Goal: Information Seeking & Learning: Learn about a topic

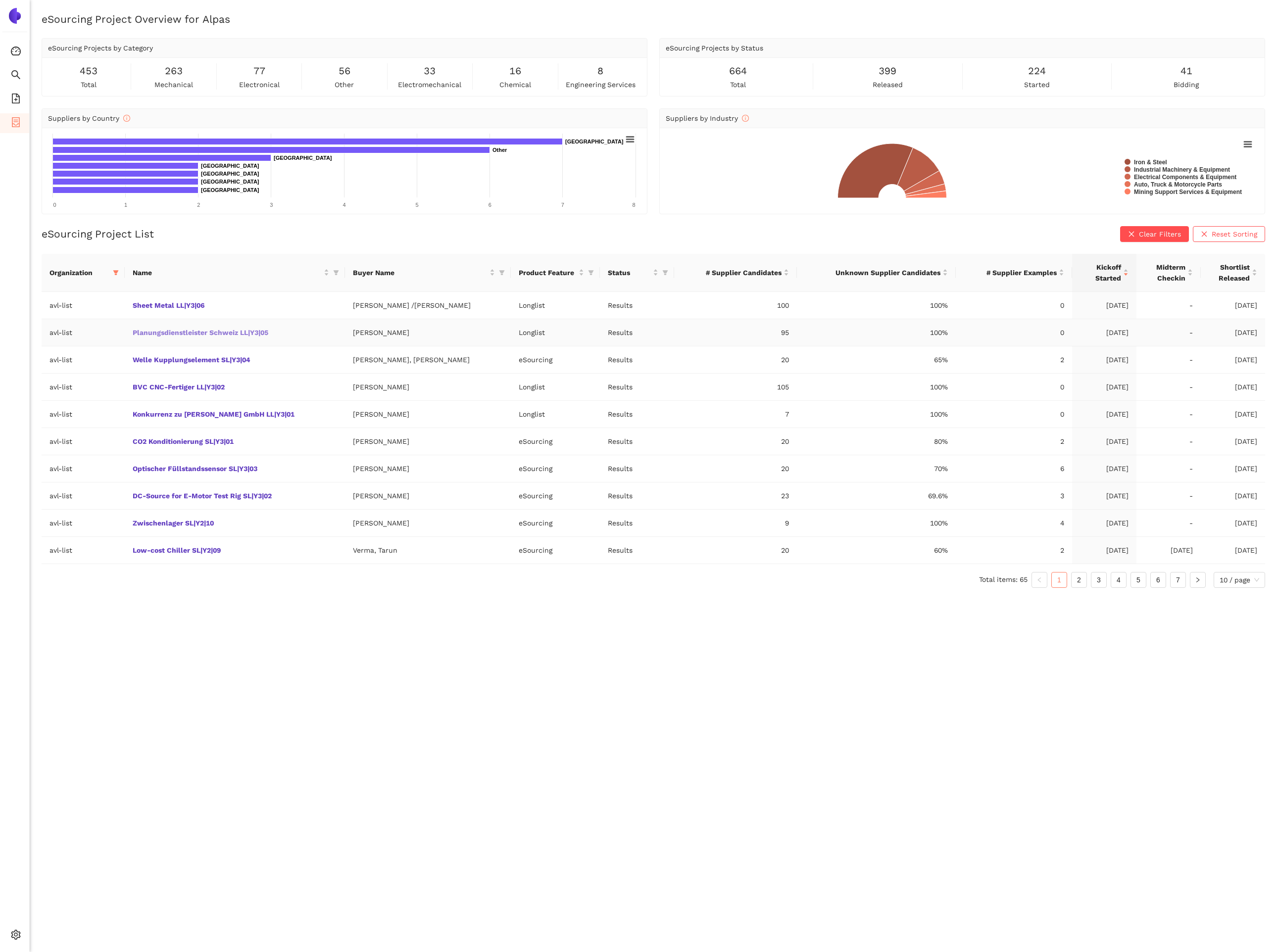
click at [0, 0] on link "Planungsdienstleister Schweiz LL|Y3|05" at bounding box center [0, 0] width 0 height 0
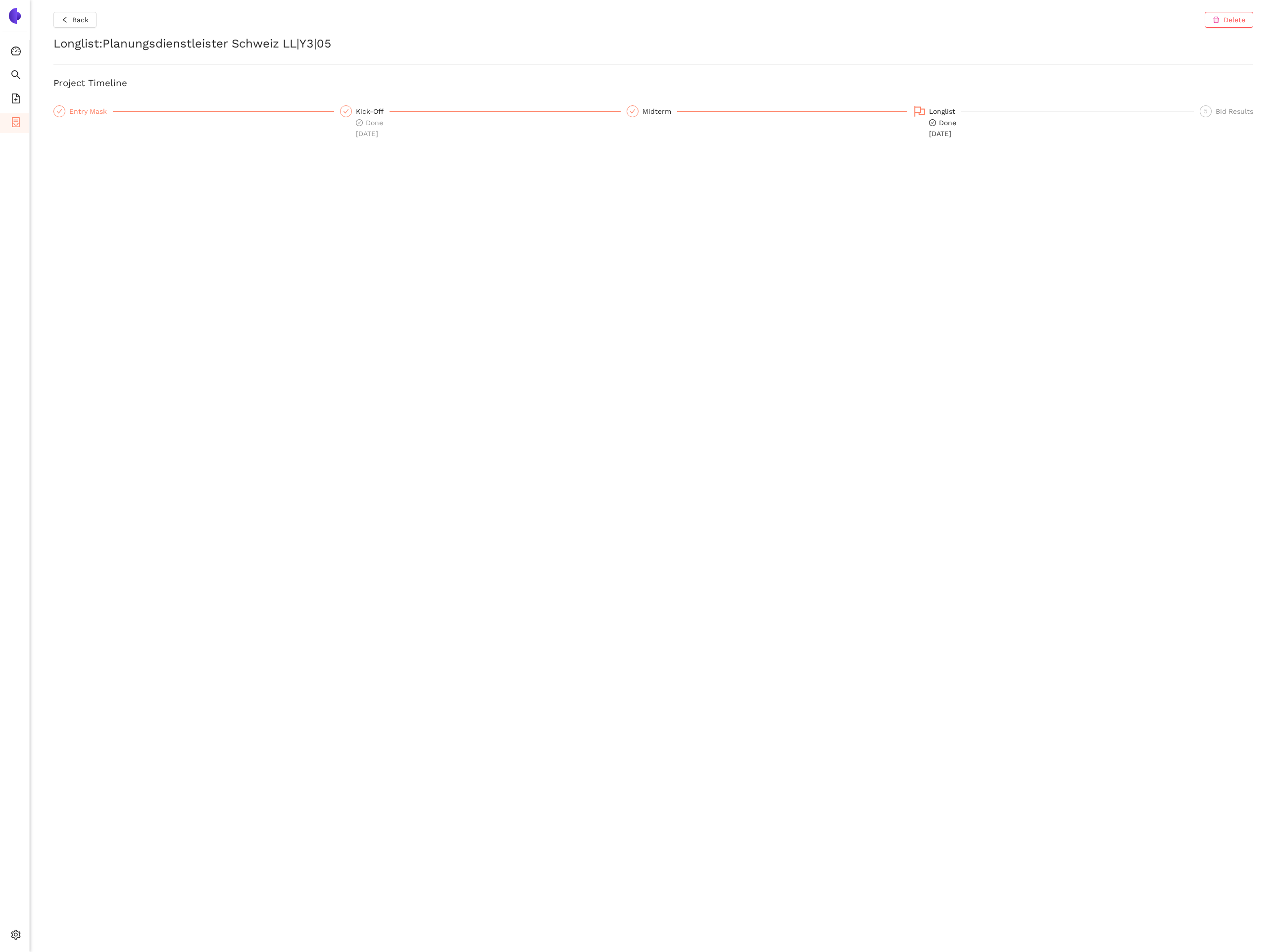
click at [86, 107] on div "Entry Mask" at bounding box center [91, 111] width 43 height 12
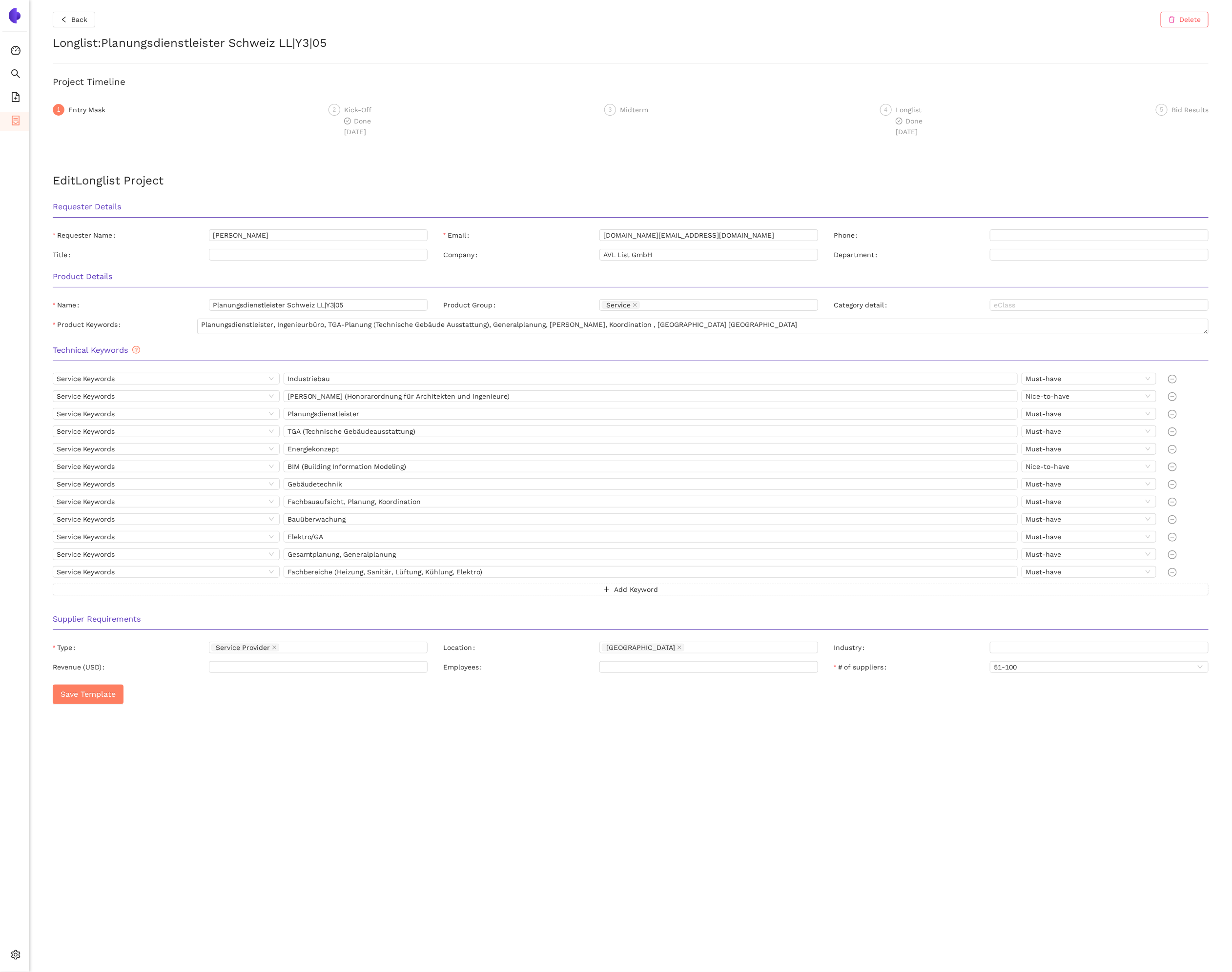
click at [91, 27] on div "Back Delete Longlist : Planungsdienstleister [GEOGRAPHIC_DATA] LL|Y3|05 Project…" at bounding box center [630, 486] width 1203 height 972
click at [86, 23] on span "Back" at bounding box center [79, 19] width 16 height 11
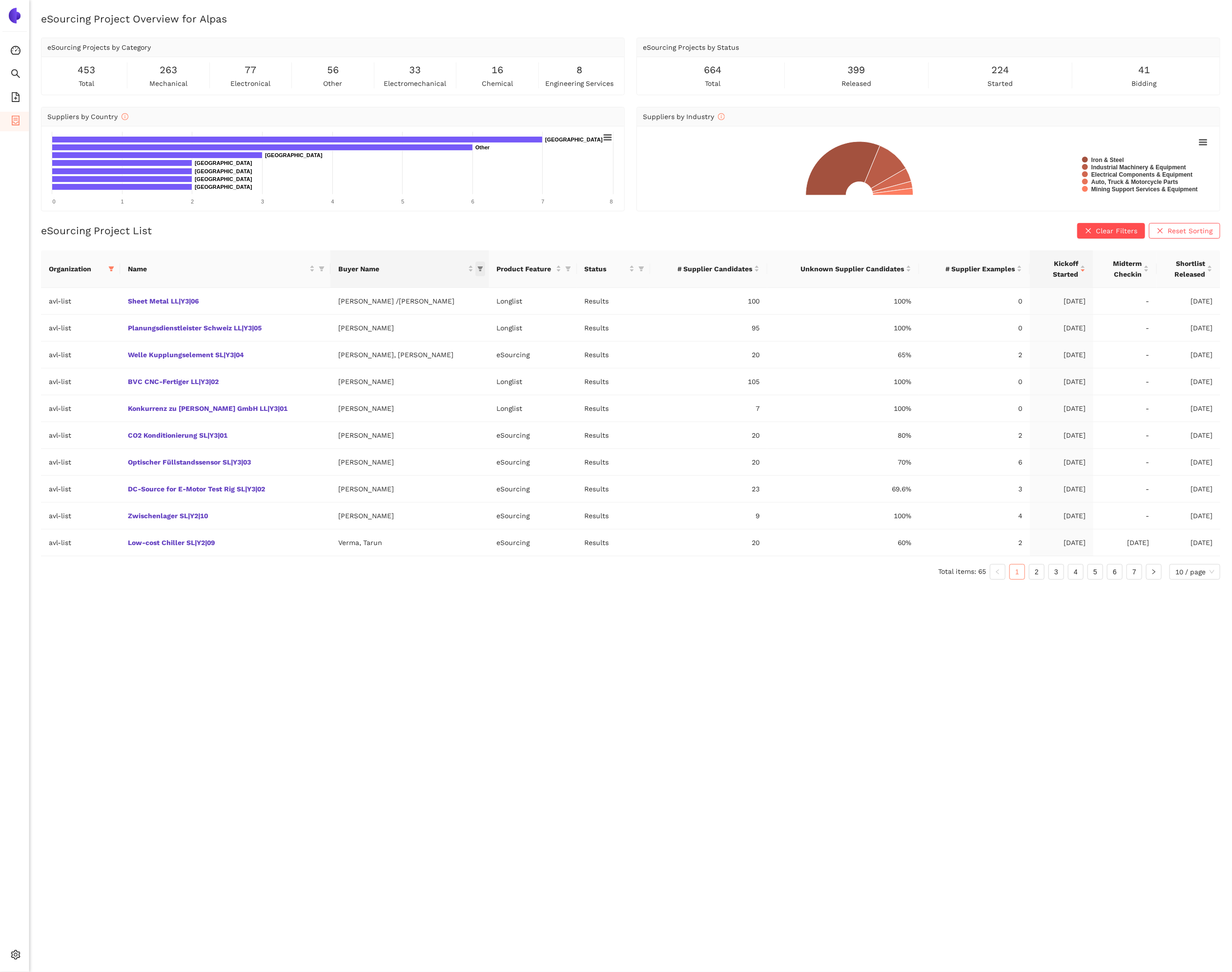
click at [477, 267] on icon "filter" at bounding box center [480, 269] width 6 height 5
click at [389, 287] on input "text" at bounding box center [400, 290] width 155 height 11
type input "[PERSON_NAME]"
click at [384, 306] on li "[PERSON_NAME]" at bounding box center [422, 313] width 142 height 16
checkbox input "true"
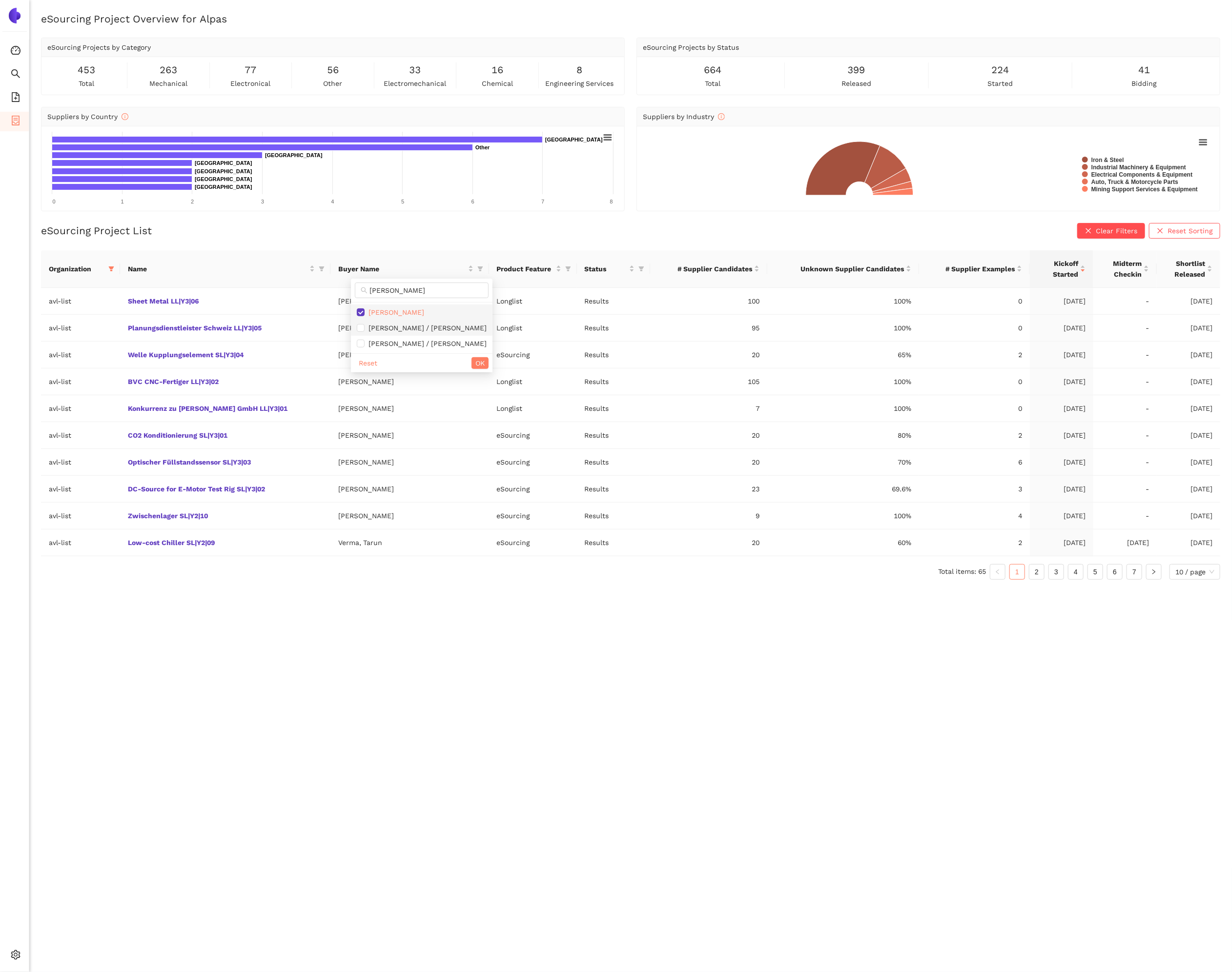
click at [389, 320] on li "[PERSON_NAME] / [PERSON_NAME]" at bounding box center [422, 328] width 142 height 16
checkbox input "true"
click at [392, 342] on span "[PERSON_NAME] / [PERSON_NAME]" at bounding box center [426, 344] width 122 height 8
checkbox input "true"
click at [466, 367] on div "Reset OK" at bounding box center [422, 363] width 142 height 19
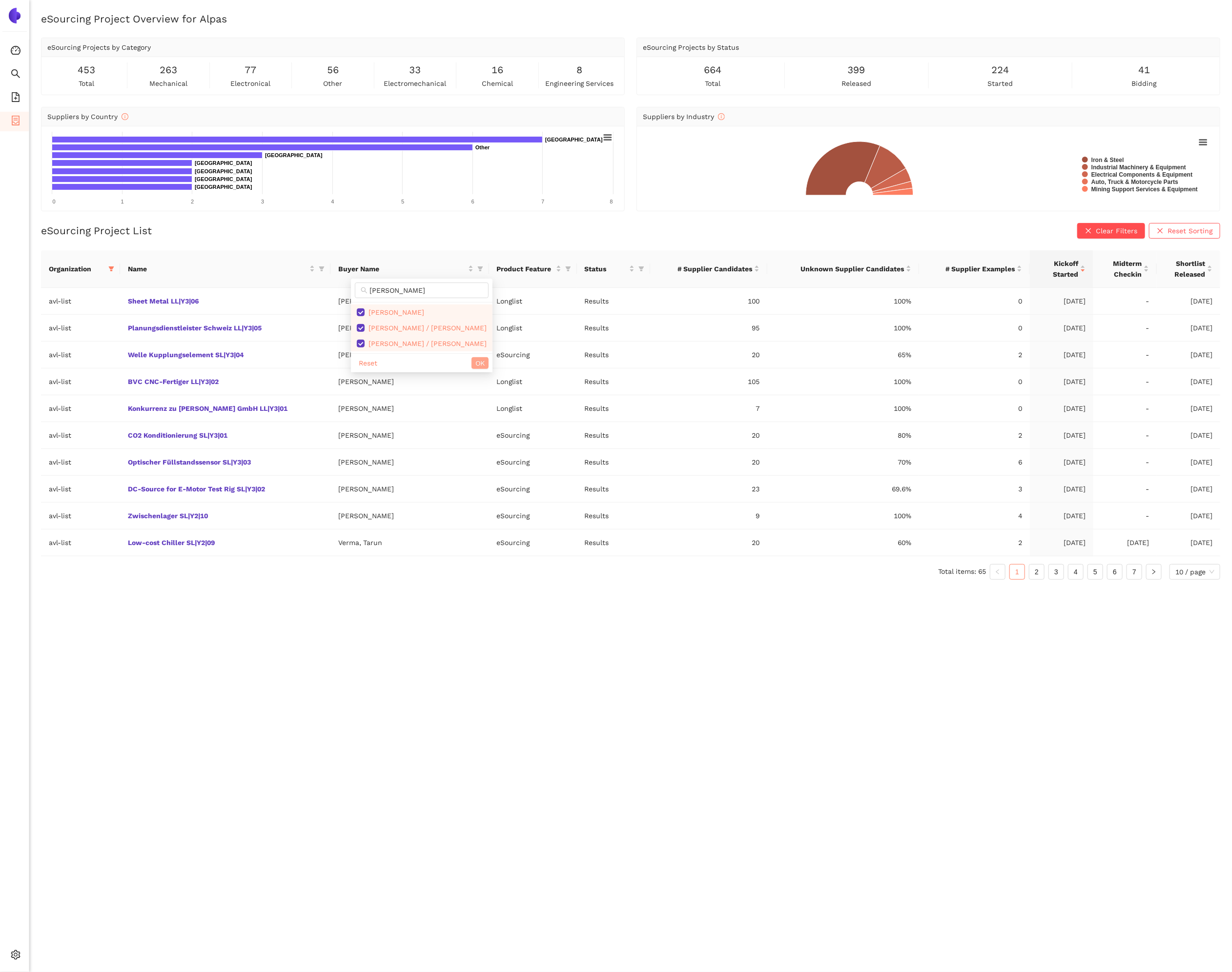
click at [472, 366] on button "OK" at bounding box center [480, 363] width 17 height 12
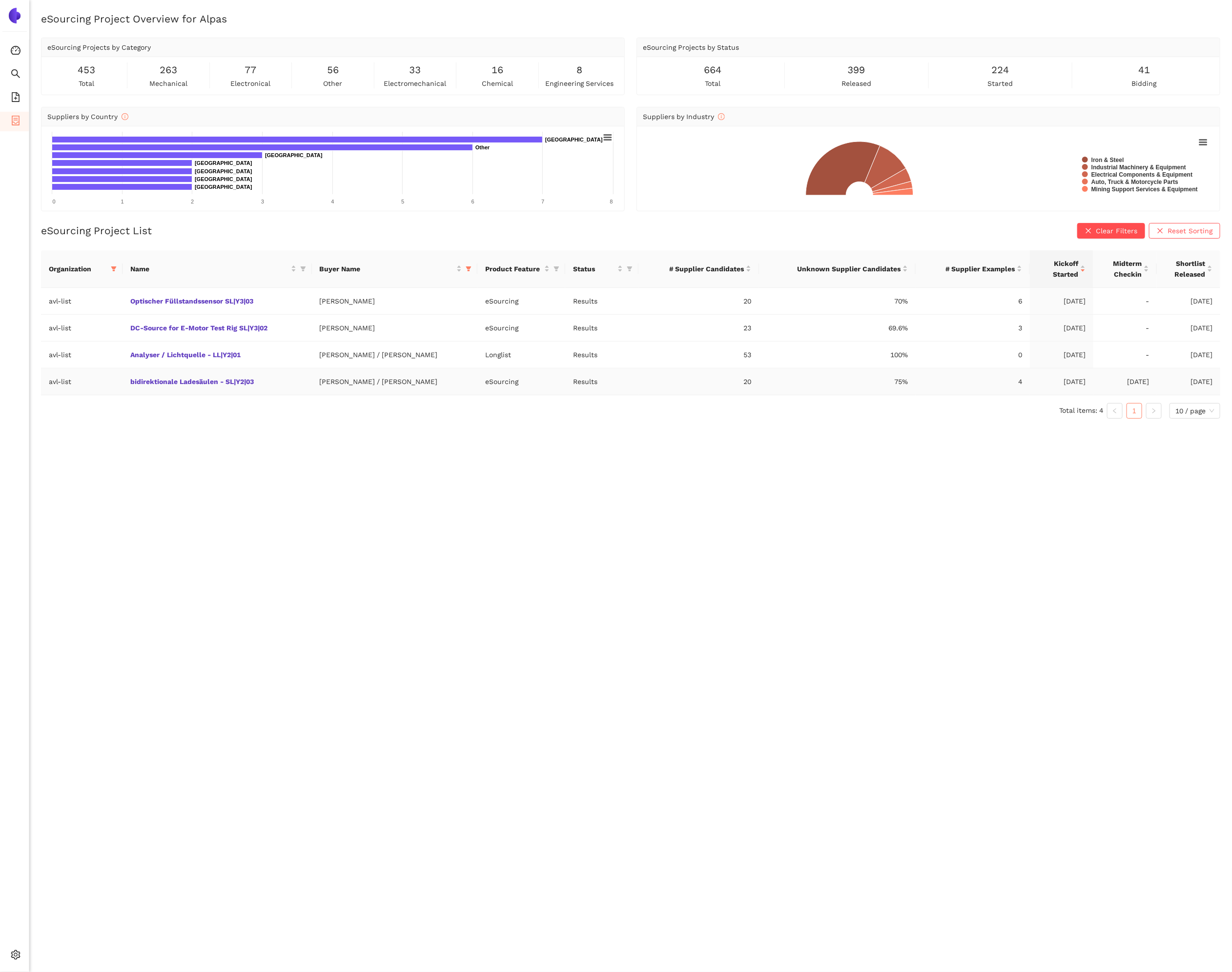
click at [122, 391] on td "avl-list" at bounding box center [82, 382] width 81 height 27
drag, startPoint x: 124, startPoint y: 391, endPoint x: 252, endPoint y: 388, distance: 128.0
click at [253, 388] on tr "avl-list bidirektionale Ladesäulen - SL|Y2|03 [PERSON_NAME] / [PERSON_NAME] eSo…" at bounding box center [631, 382] width 1180 height 27
click at [289, 387] on td "bidirektionale Ladesäulen - SL|Y2|03" at bounding box center [217, 382] width 189 height 27
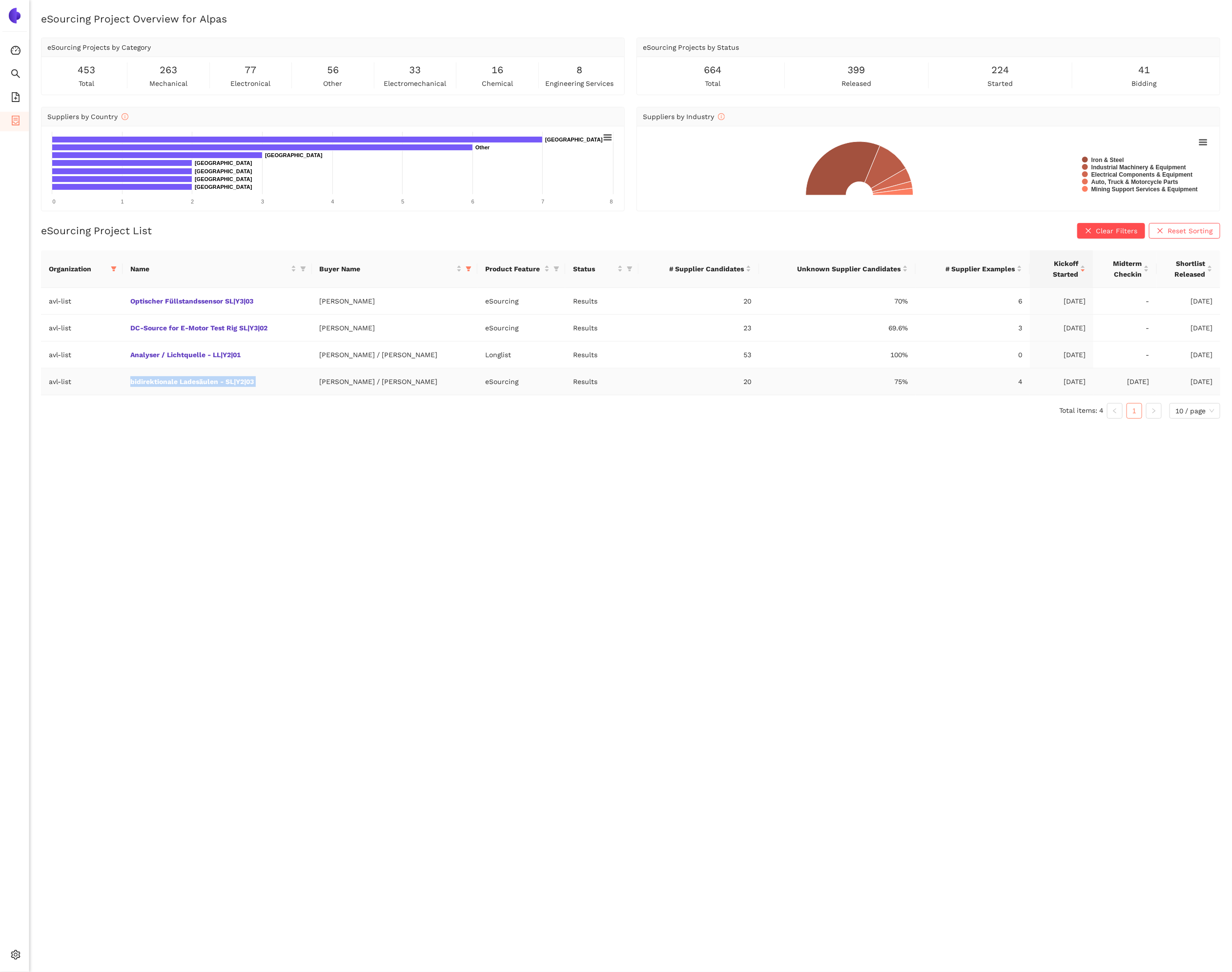
click at [289, 387] on td "bidirektionale Ladesäulen - SL|Y2|03" at bounding box center [217, 382] width 189 height 27
copy link "bidirektionale Ladesäulen - SL|Y2|03"
click at [466, 271] on icon "filter" at bounding box center [468, 269] width 6 height 5
click at [317, 439] on span "Reset" at bounding box center [313, 441] width 19 height 11
checkbox input "false"
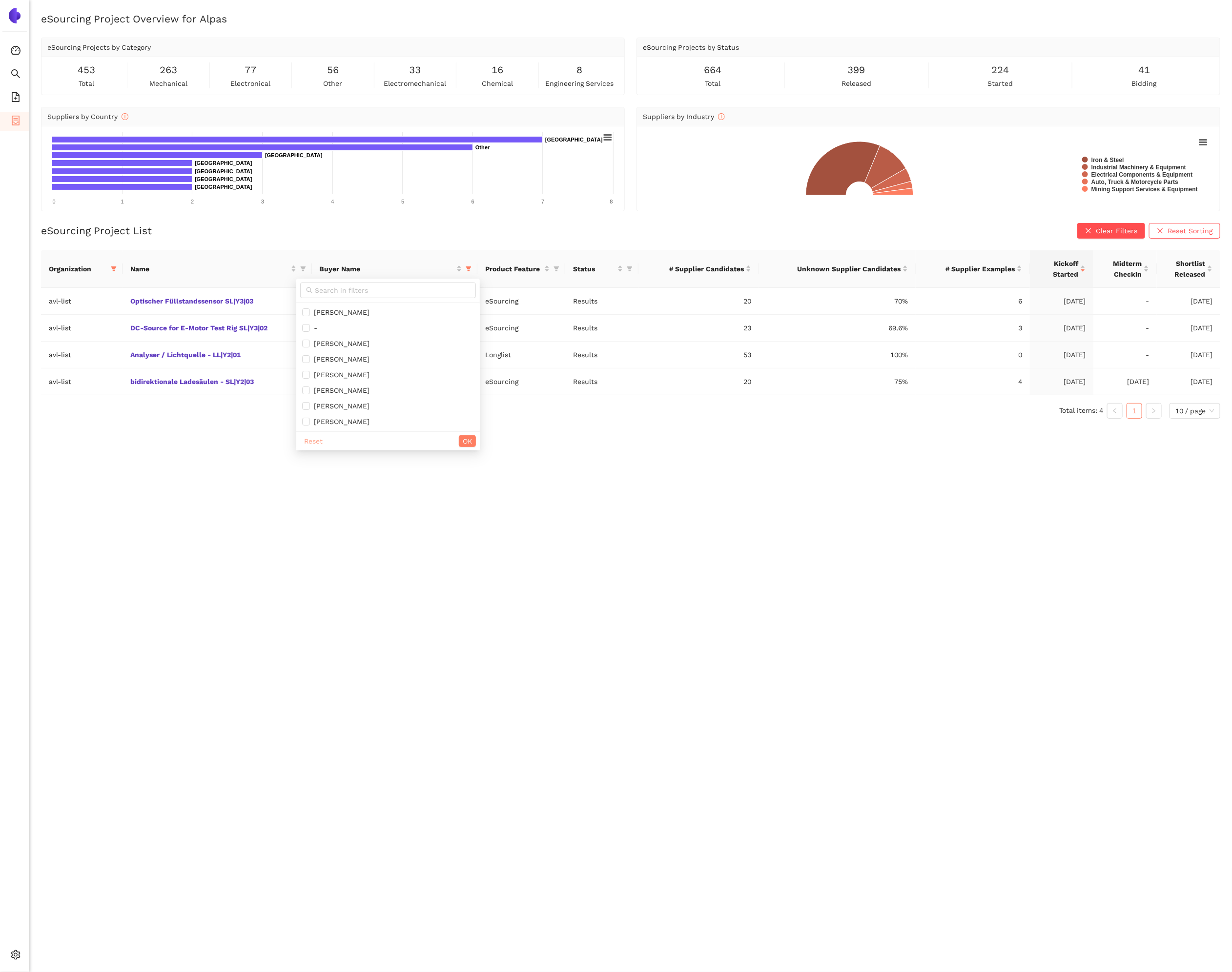
checkbox input "false"
click at [374, 291] on input "text" at bounding box center [392, 290] width 155 height 11
type input "mall"
click at [383, 305] on li "[PERSON_NAME]" at bounding box center [413, 313] width 97 height 16
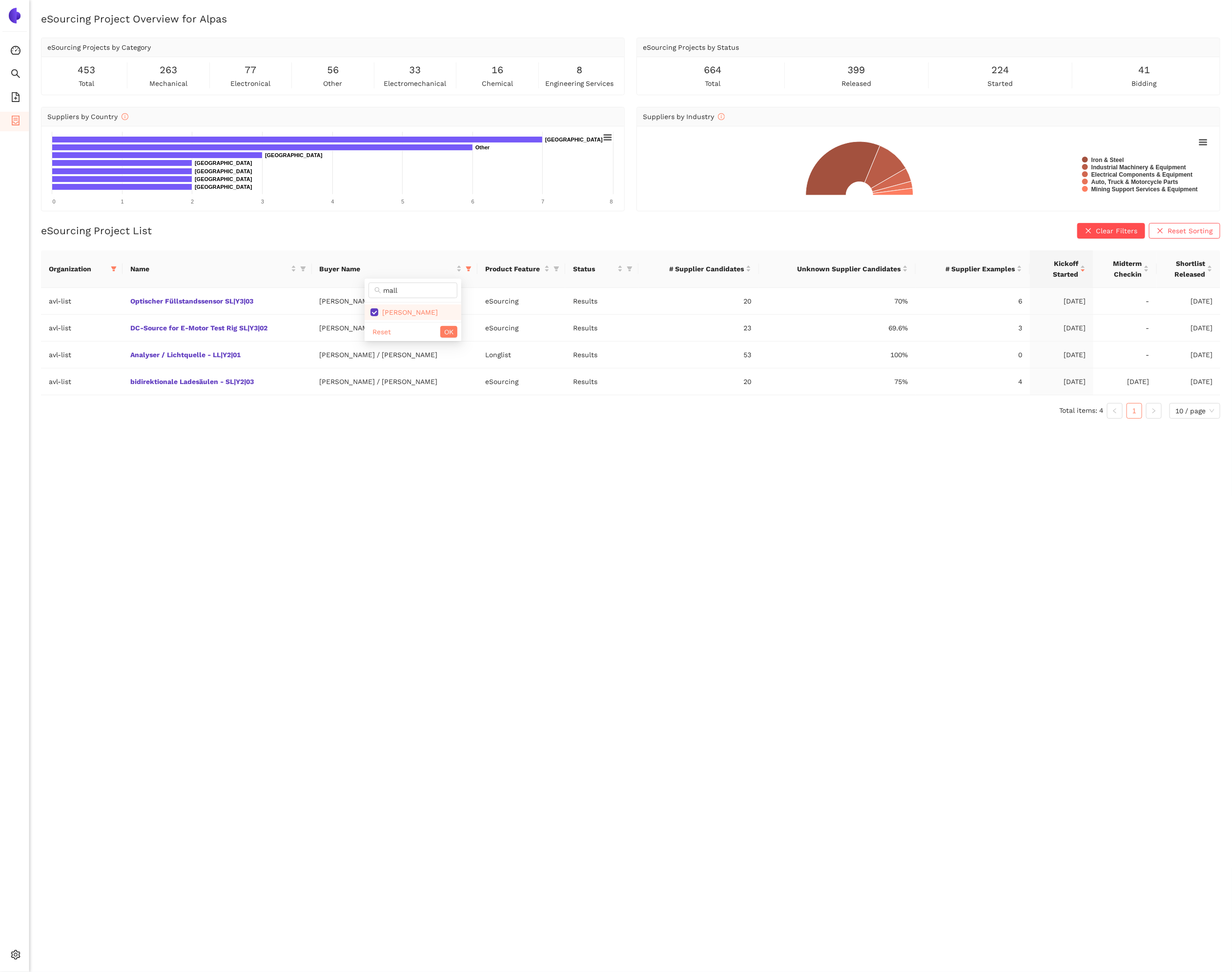
click at [461, 341] on div "mall [PERSON_NAME] Reset OK" at bounding box center [413, 310] width 97 height 63
checkbox input "false"
click at [455, 337] on button "OK" at bounding box center [449, 332] width 17 height 12
click at [466, 269] on icon "filter" at bounding box center [468, 269] width 6 height 5
click at [319, 443] on span "Reset" at bounding box center [313, 441] width 19 height 11
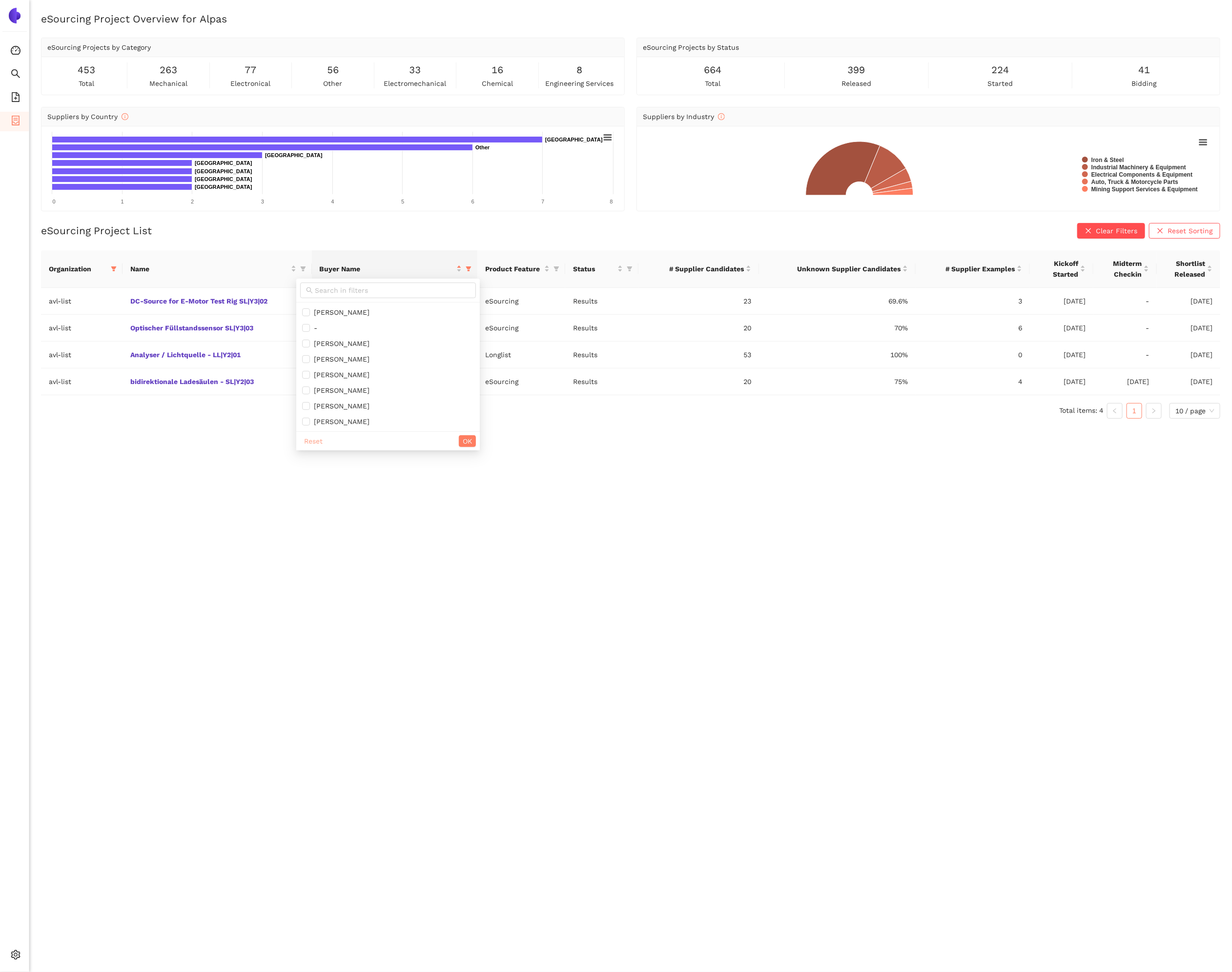
checkbox input "false"
click at [353, 287] on input "text" at bounding box center [392, 290] width 155 height 11
type input "mall"
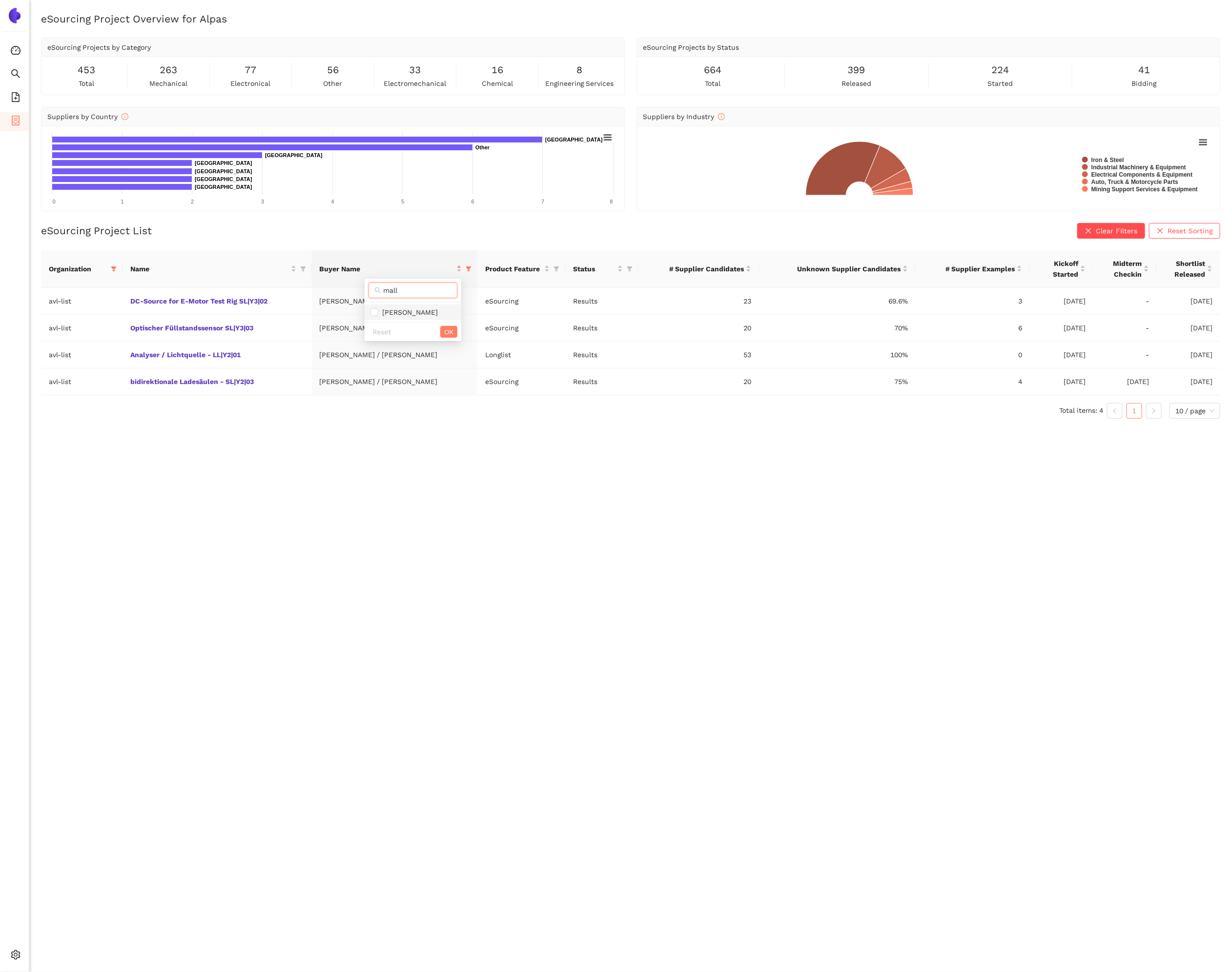
click at [374, 306] on li "[PERSON_NAME]" at bounding box center [413, 313] width 97 height 16
checkbox input "true"
click at [453, 323] on div "Reset OK" at bounding box center [413, 332] width 97 height 19
click at [453, 331] on span "OK" at bounding box center [449, 332] width 9 height 11
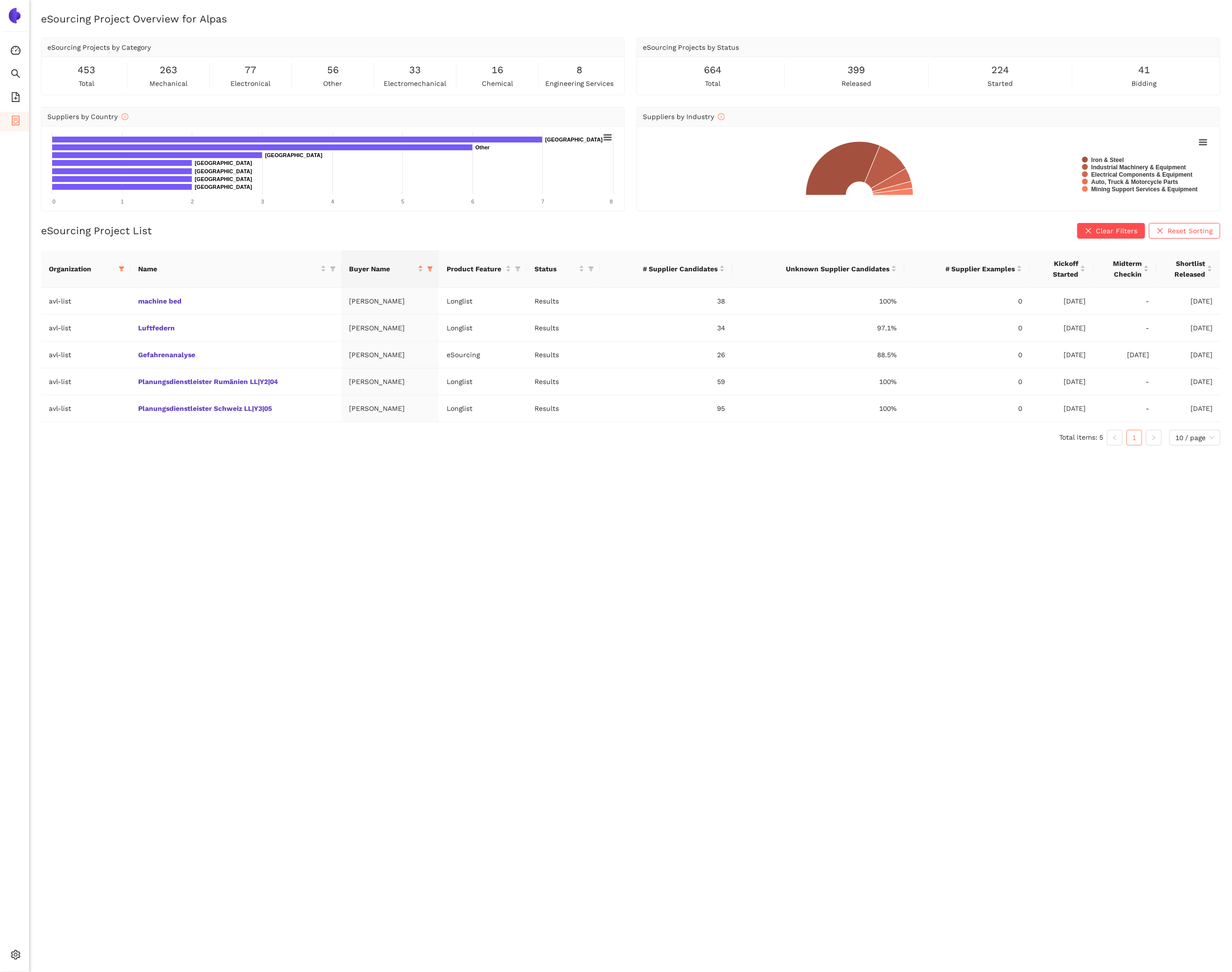
click at [376, 493] on div "eSourcing Project Overview for Alpas eSourcing Projects by Category 453 total 2…" at bounding box center [630, 498] width 1203 height 972
drag, startPoint x: 222, startPoint y: 305, endPoint x: 135, endPoint y: 304, distance: 87.0
click at [135, 304] on td "machine bed" at bounding box center [236, 301] width 211 height 27
copy link "machine bed"
drag, startPoint x: 232, startPoint y: 325, endPoint x: 134, endPoint y: 333, distance: 98.3
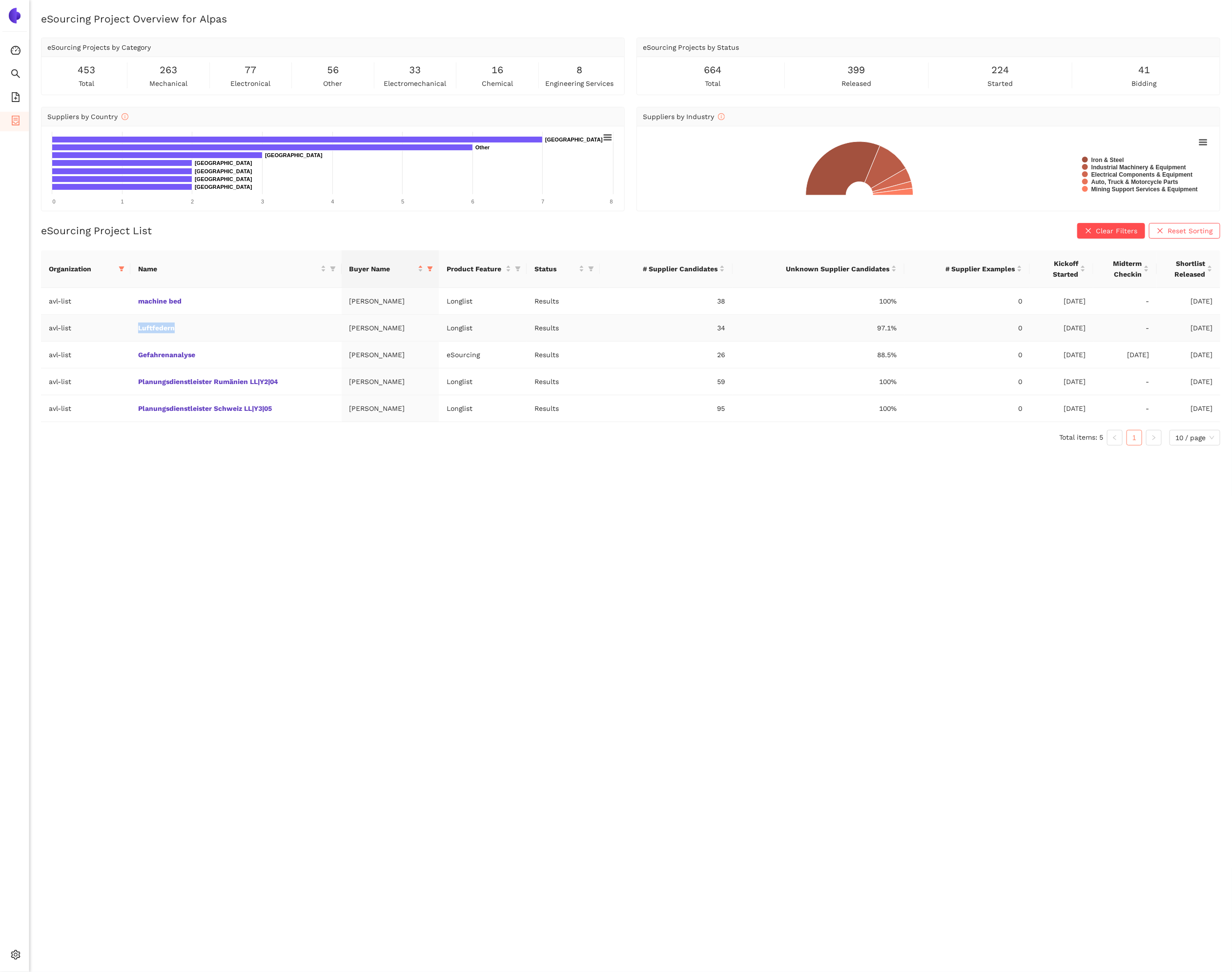
click at [134, 333] on td "Luftfedern" at bounding box center [236, 328] width 211 height 27
copy link "Luftfedern"
click at [305, 389] on td "Planungsdienstleister Rumänien LL|Y2|04" at bounding box center [236, 382] width 211 height 27
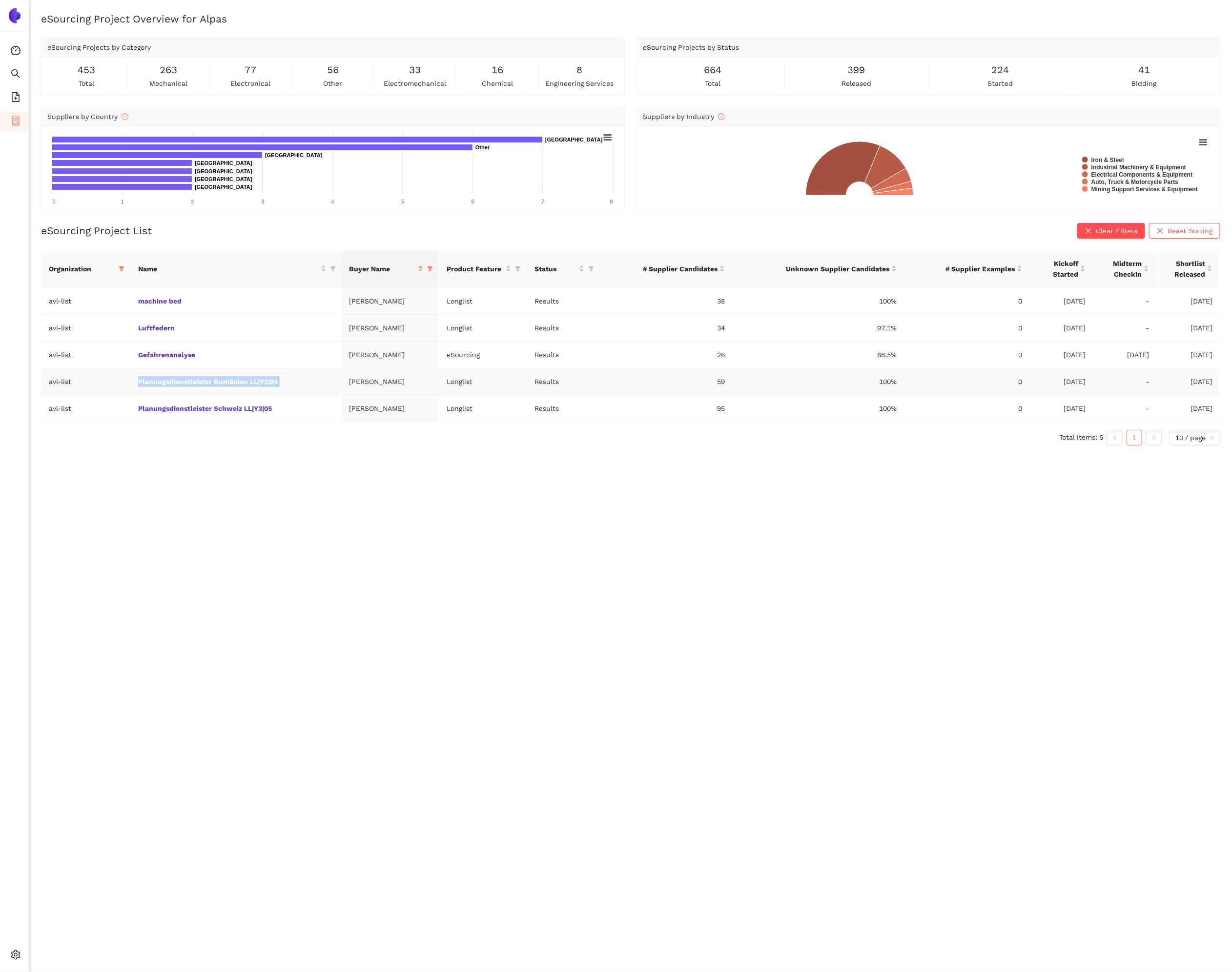
copy link "Planungsdienstleister Rumänien LL|Y2|04"
click at [258, 359] on td "Gefahrenanalyse" at bounding box center [236, 355] width 211 height 27
copy link "Gefahrenanalyse"
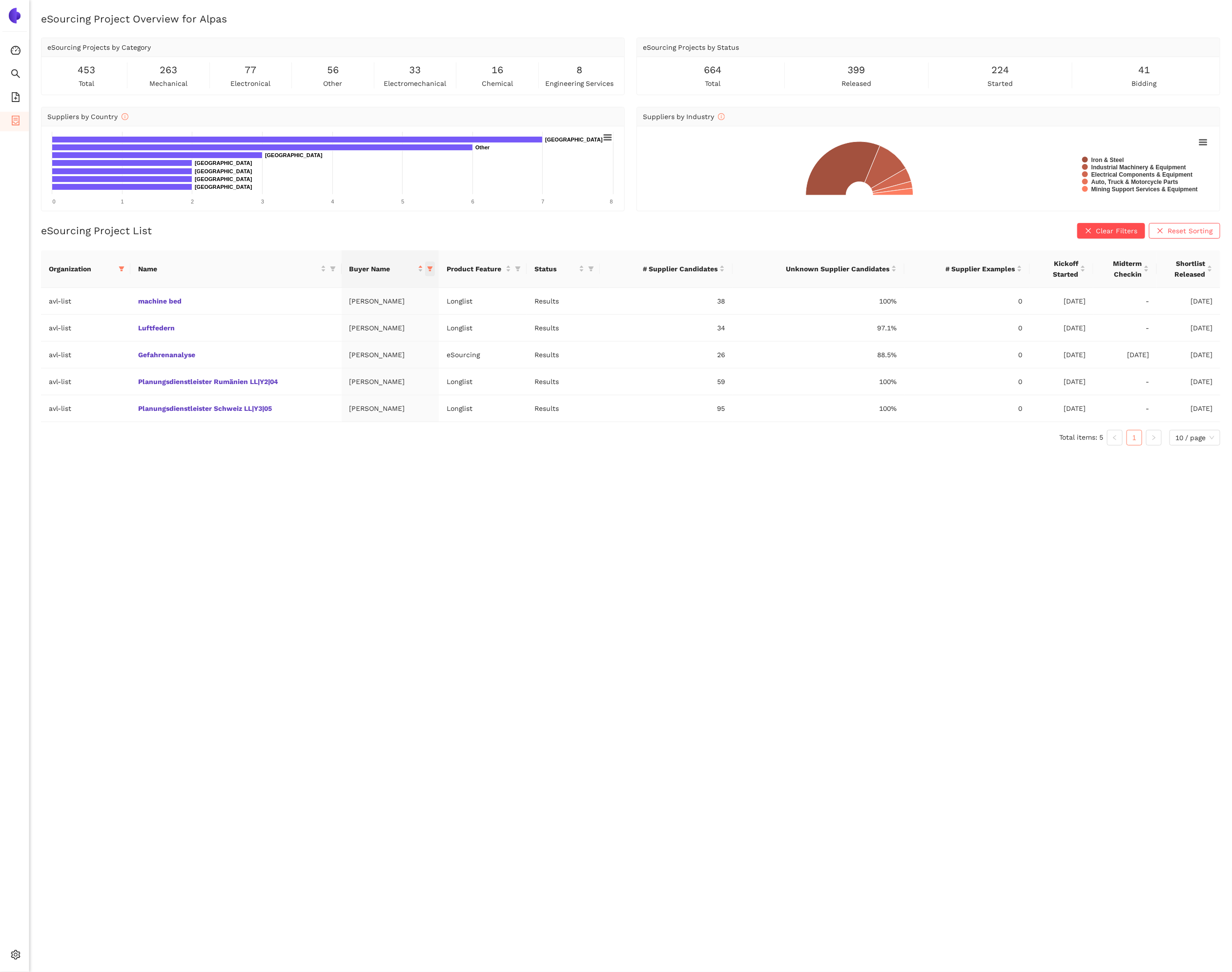
click at [433, 271] on icon "filter" at bounding box center [431, 269] width 6 height 5
click at [296, 442] on span "Reset" at bounding box center [288, 441] width 19 height 11
checkbox input "false"
click at [305, 298] on span at bounding box center [363, 291] width 176 height 16
click at [365, 298] on span "rein" at bounding box center [388, 291] width 89 height 16
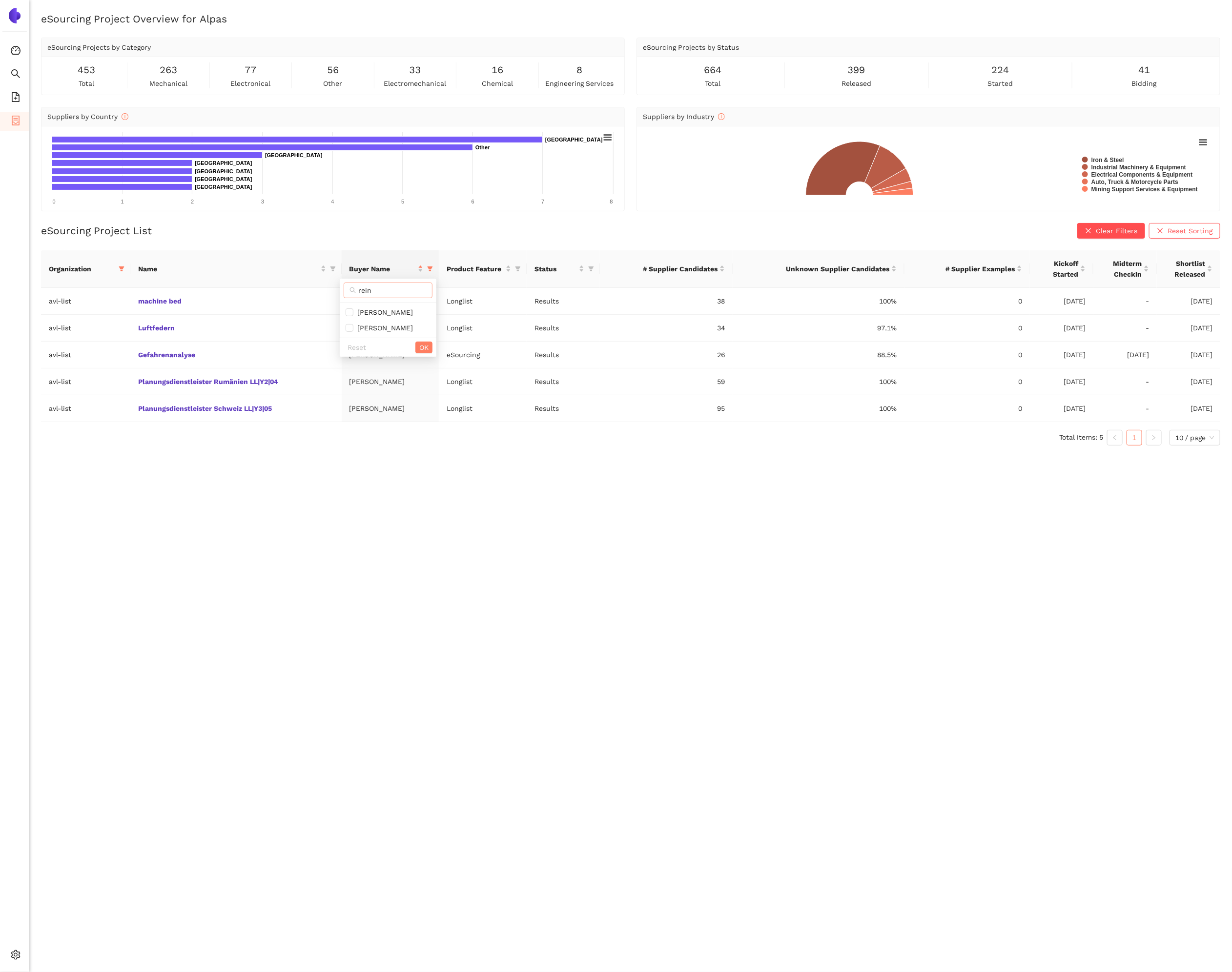
click at [365, 296] on span "rein" at bounding box center [388, 291] width 89 height 16
click at [365, 288] on input "rein" at bounding box center [392, 290] width 68 height 11
type input "[PERSON_NAME]"
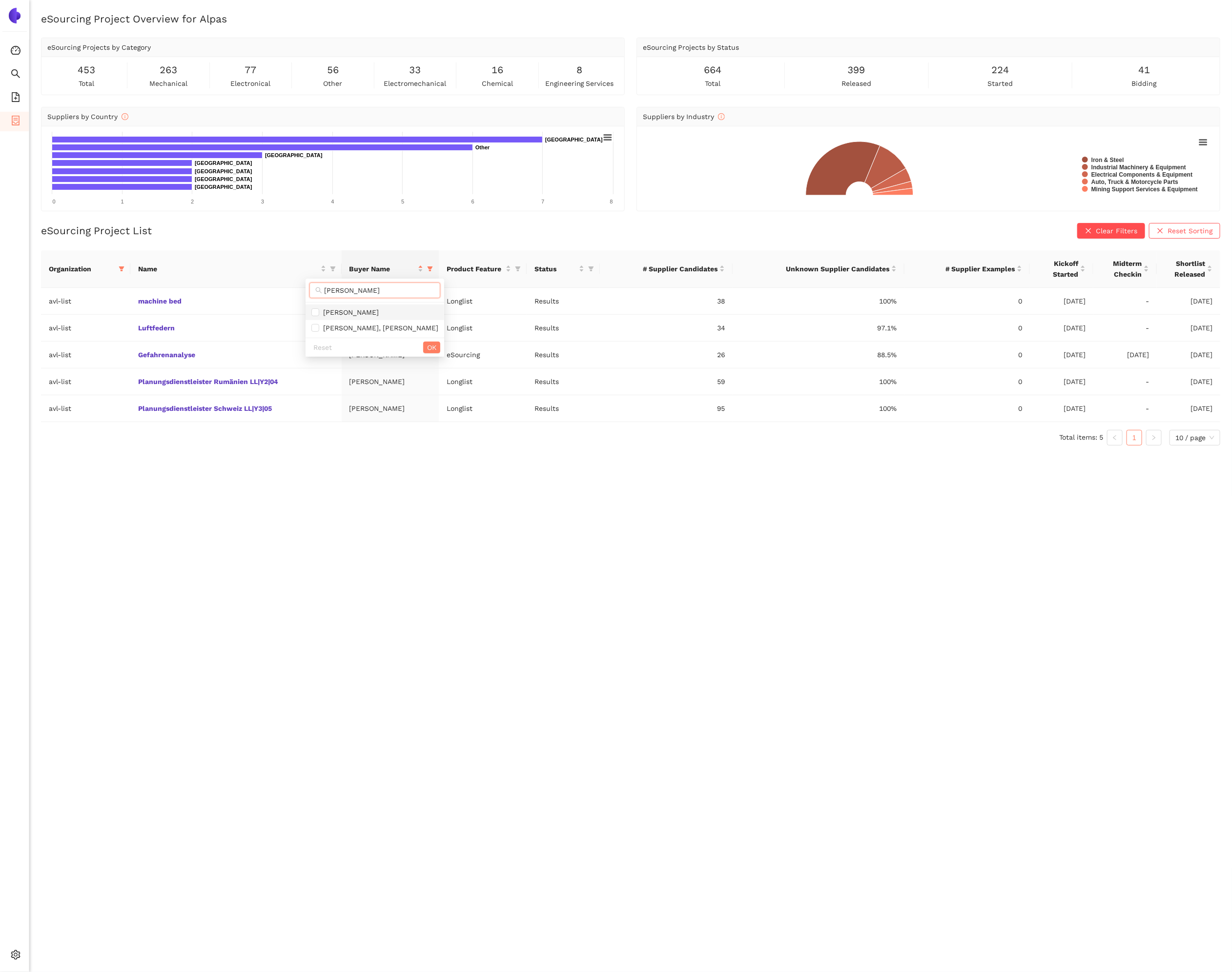
click at [368, 305] on li "[PERSON_NAME]" at bounding box center [375, 313] width 139 height 16
checkbox input "true"
click at [373, 327] on span "[PERSON_NAME], [PERSON_NAME]" at bounding box center [379, 328] width 119 height 8
checkbox input "true"
click at [423, 350] on button "OK" at bounding box center [432, 347] width 17 height 12
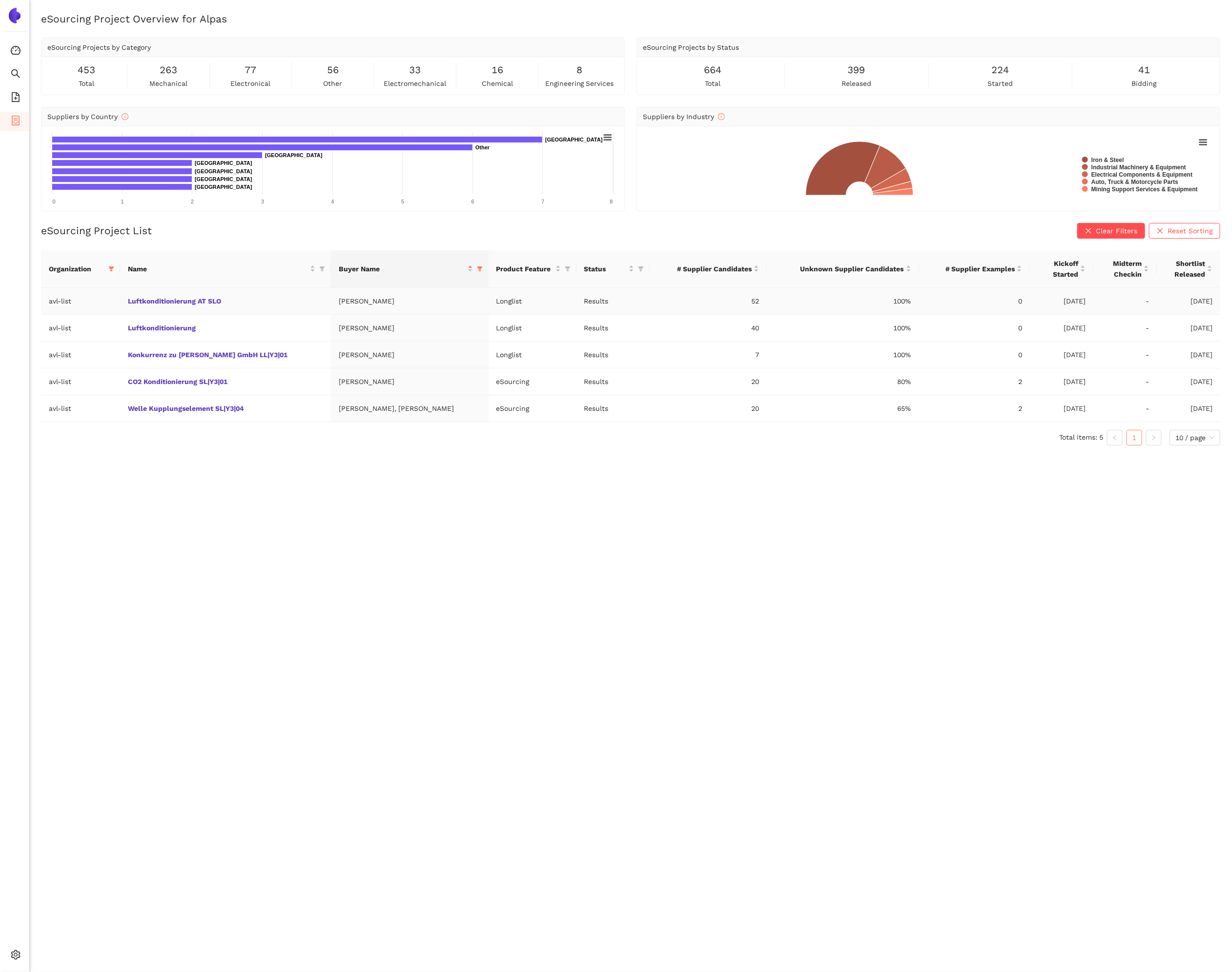
click at [262, 304] on td "Luftkonditionierung AT SLO" at bounding box center [226, 301] width 211 height 27
click at [247, 328] on td "Luftkonditionierung" at bounding box center [226, 328] width 211 height 27
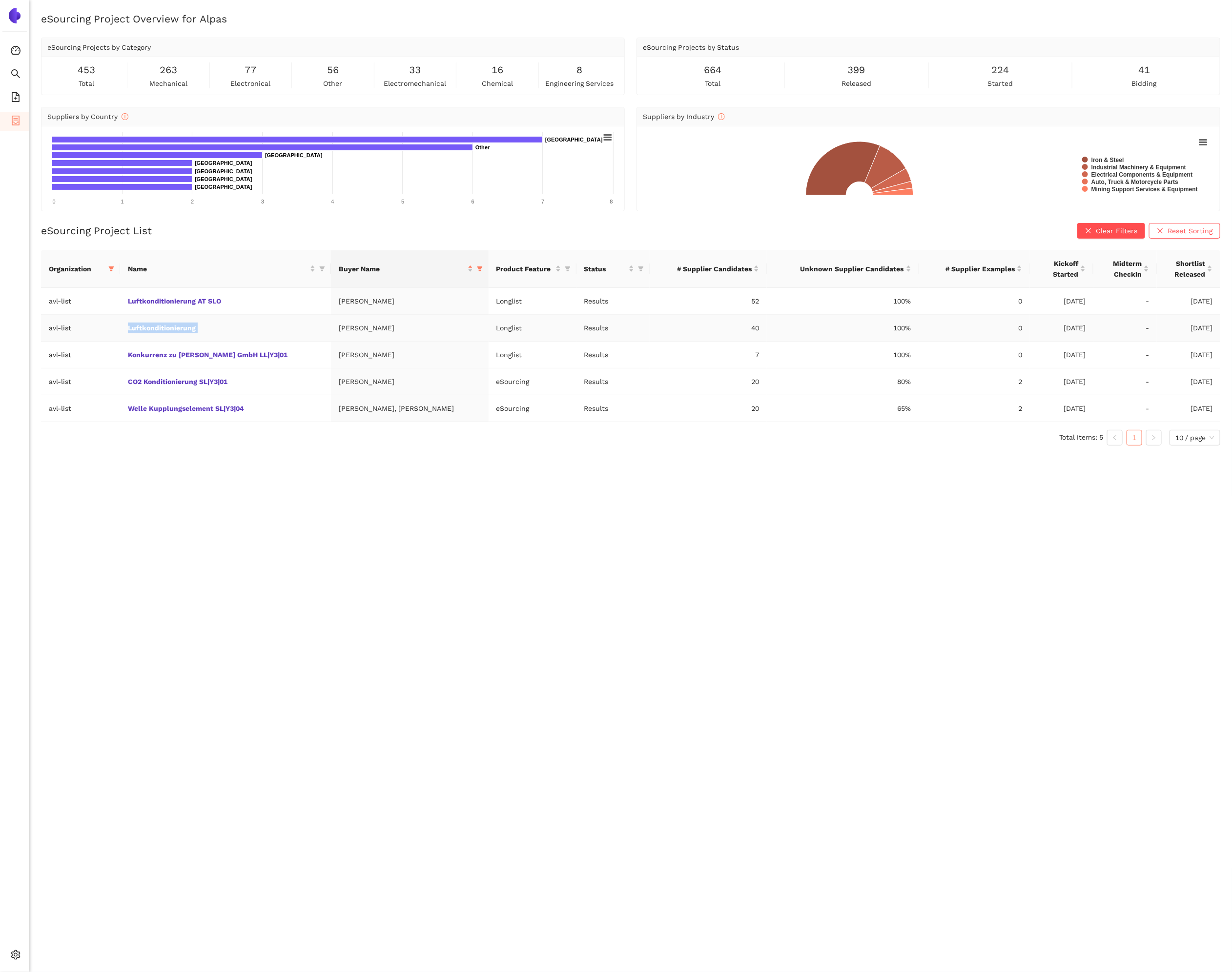
click at [247, 328] on td "Luftkonditionierung" at bounding box center [226, 328] width 211 height 27
click at [249, 304] on td "Luftkonditionierung AT SLO" at bounding box center [226, 301] width 211 height 27
copy link "Luftkonditionierung AT SLO"
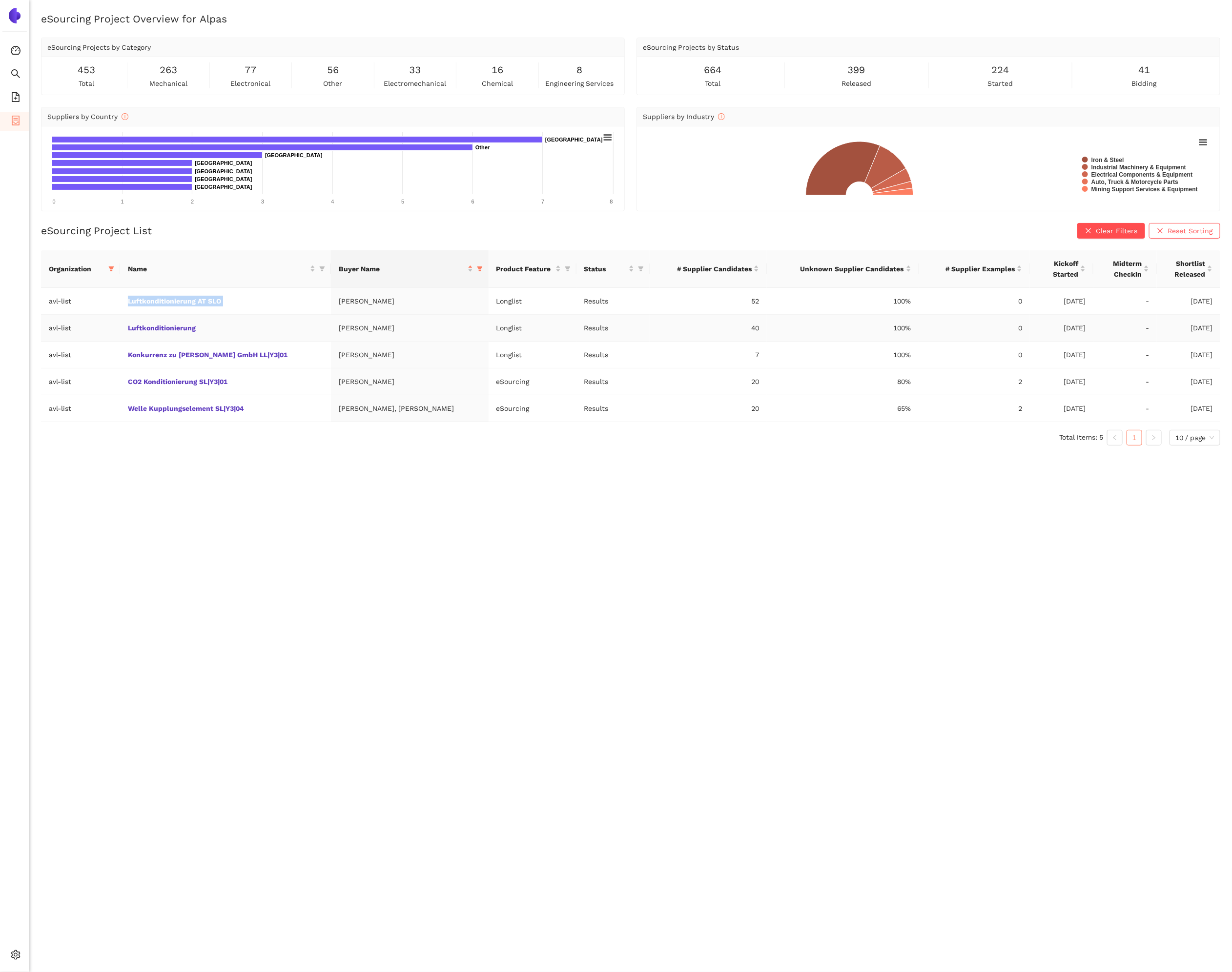
click at [253, 334] on td "Luftkonditionierung" at bounding box center [226, 328] width 211 height 27
copy link "Luftkonditionierung"
click at [0, 0] on link "Luftkonditionierung AT SLO" at bounding box center [0, 0] width 0 height 0
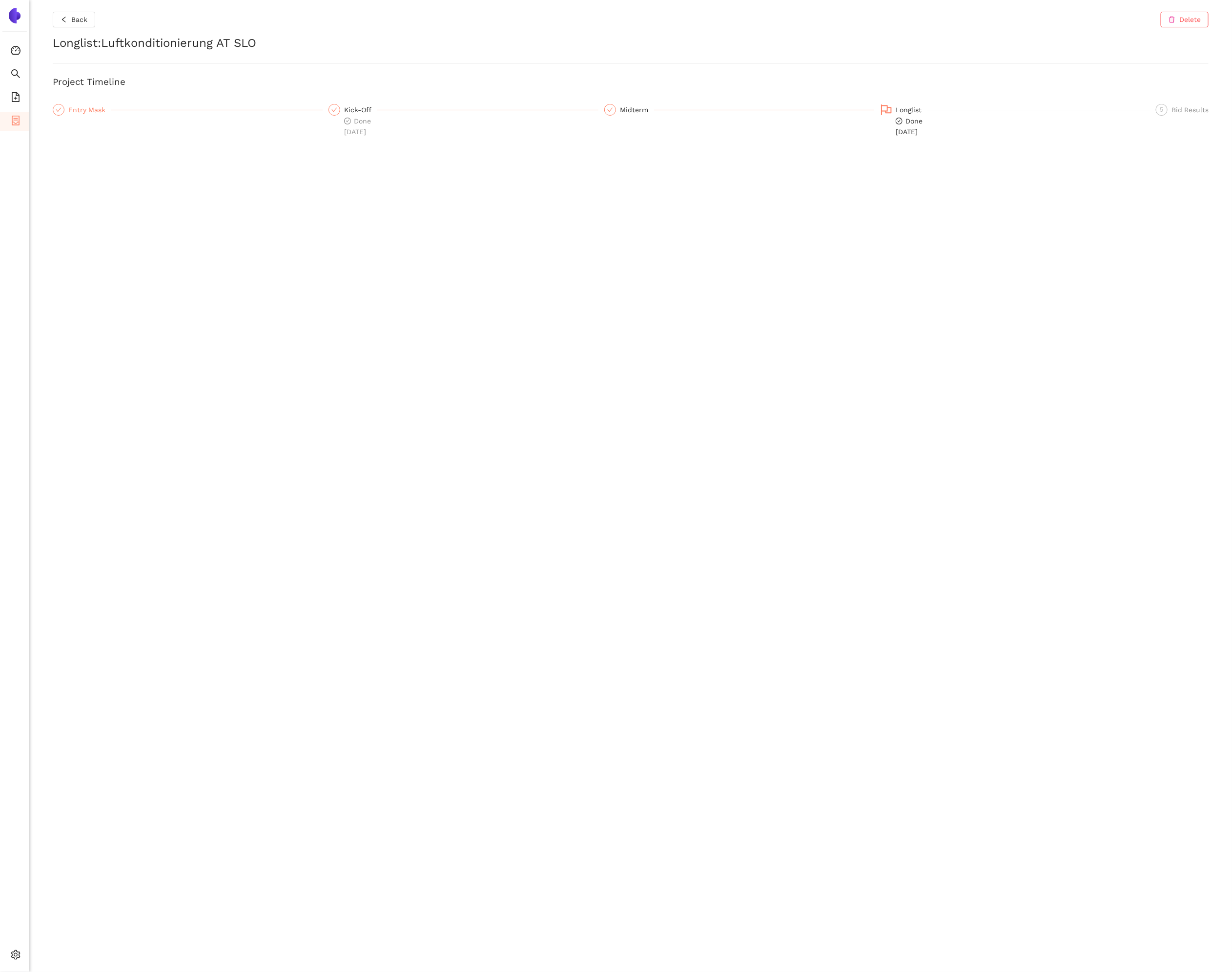
click at [84, 107] on div "Entry Mask" at bounding box center [90, 109] width 43 height 12
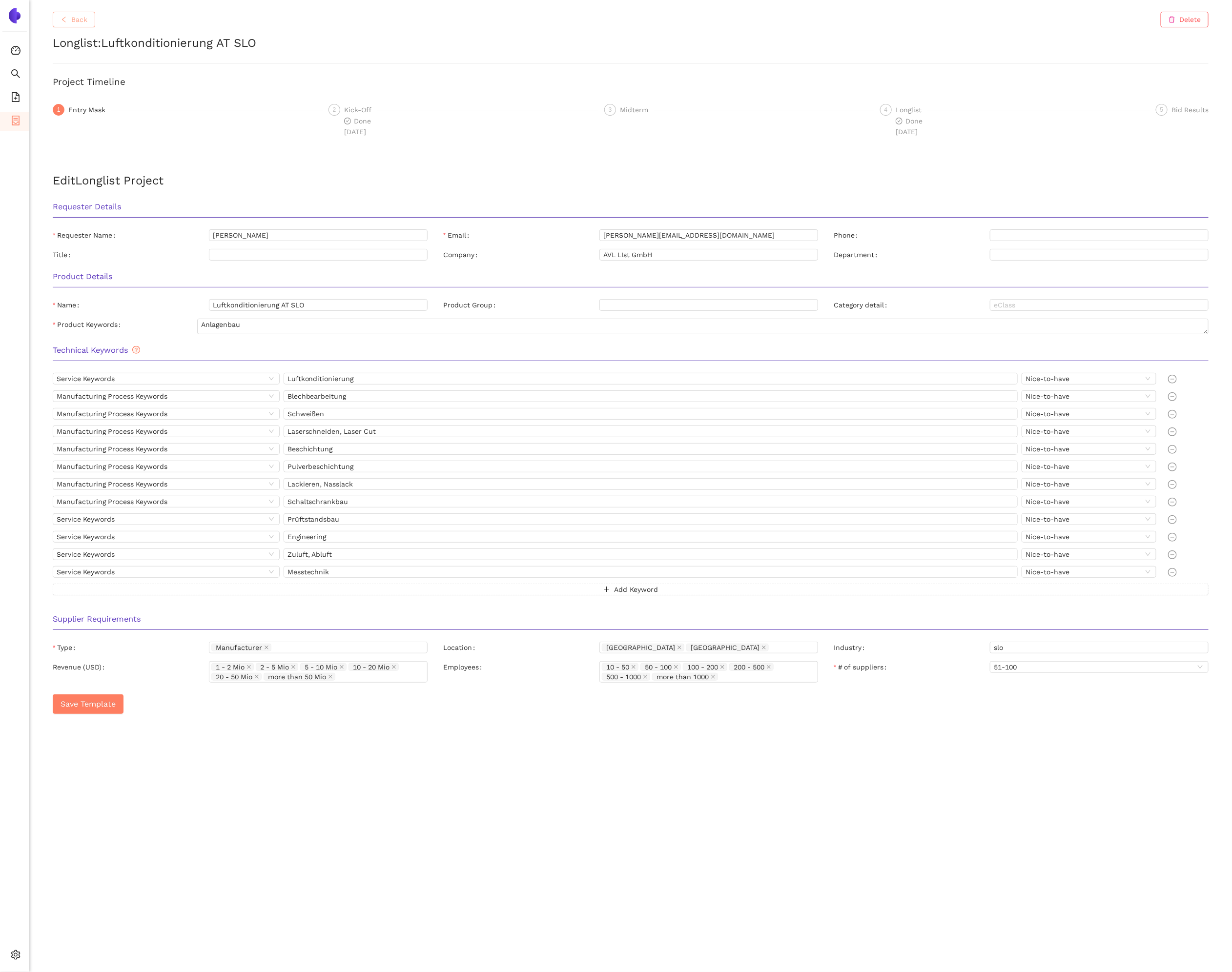
click at [75, 24] on span "Back" at bounding box center [79, 19] width 16 height 11
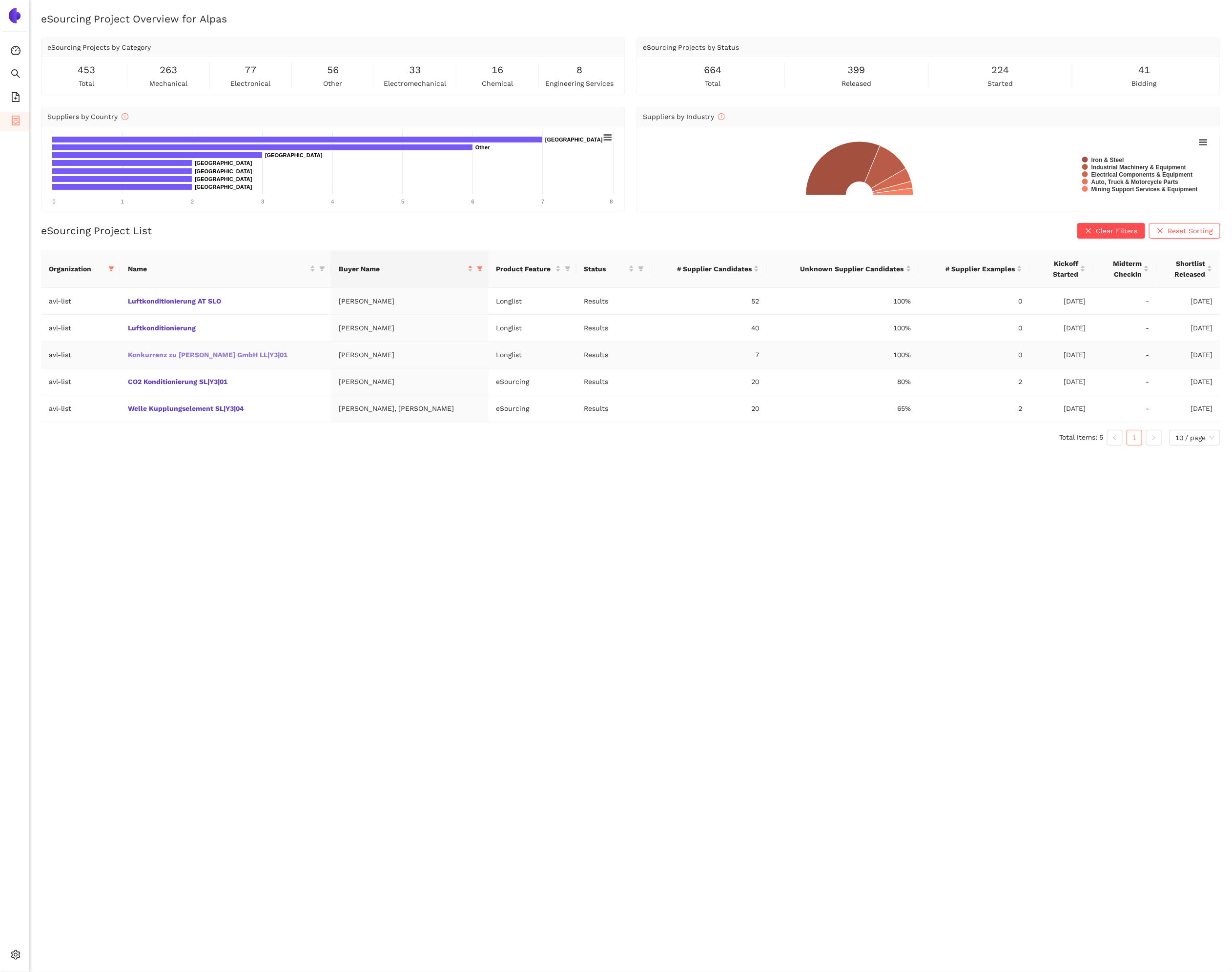
click at [0, 0] on link "Konkurrenz zu [PERSON_NAME] GmbH LL|Y3|01" at bounding box center [0, 0] width 0 height 0
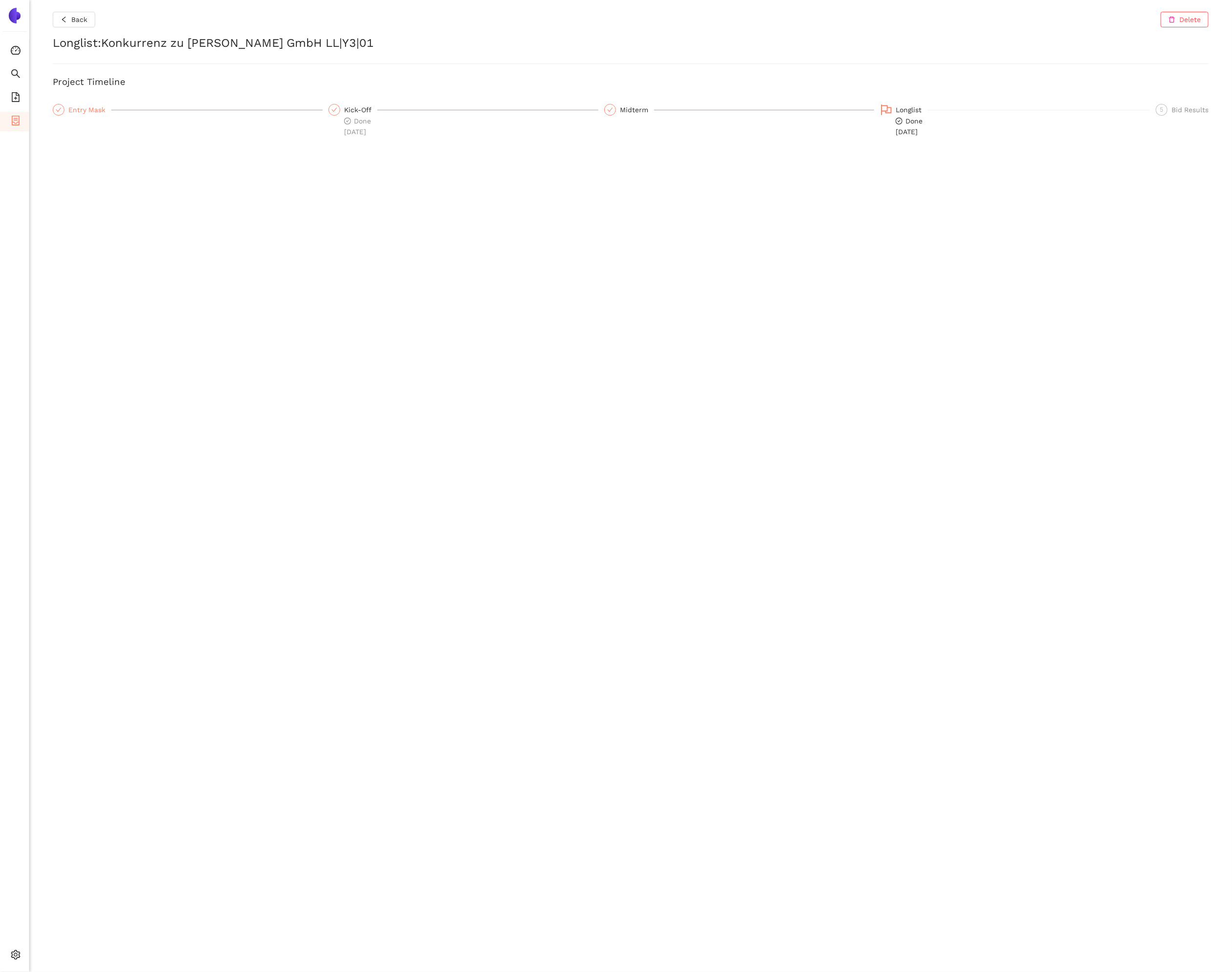
click at [90, 112] on div "Entry Mask" at bounding box center [90, 109] width 43 height 12
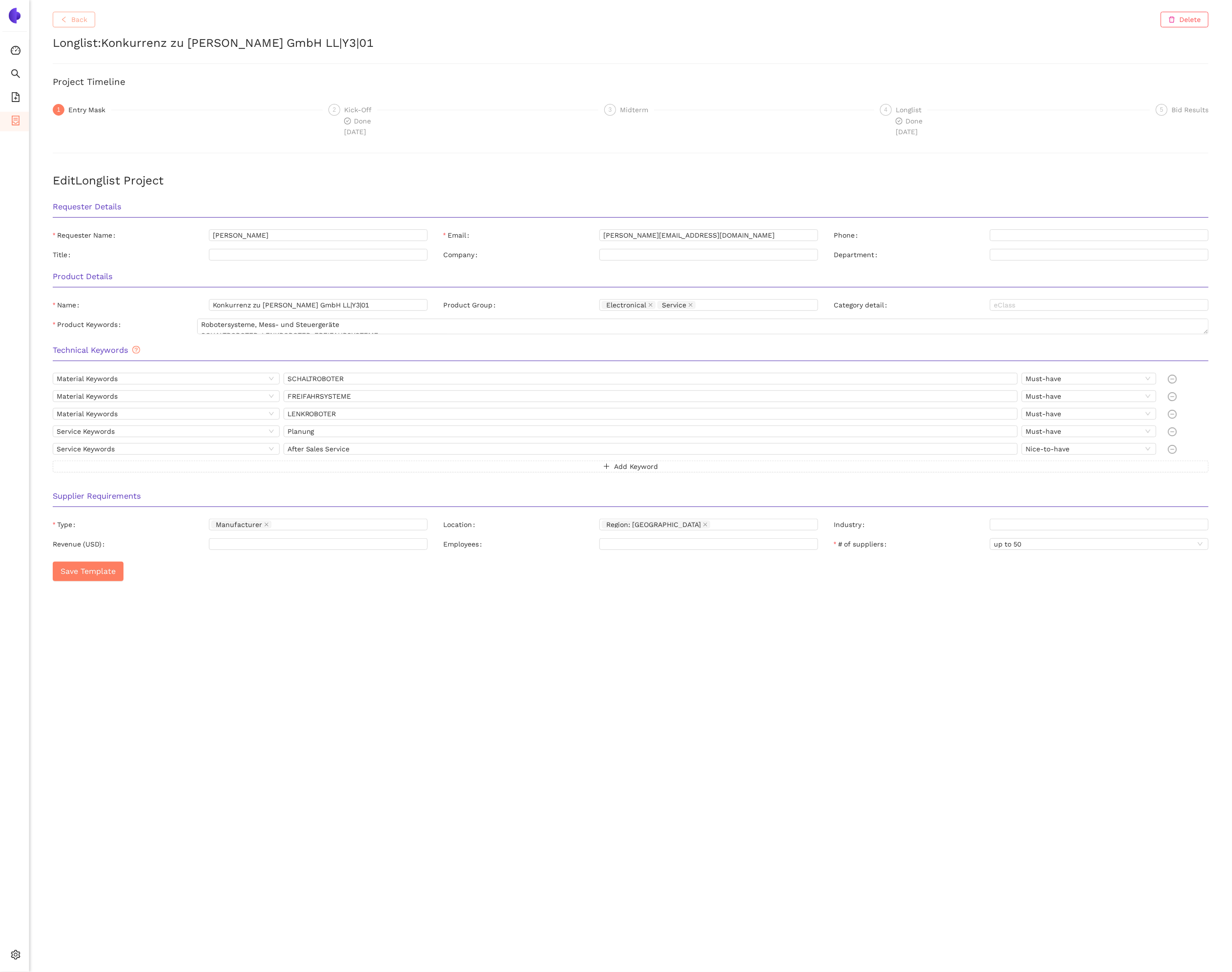
click at [73, 26] on button "Back" at bounding box center [73, 20] width 42 height 16
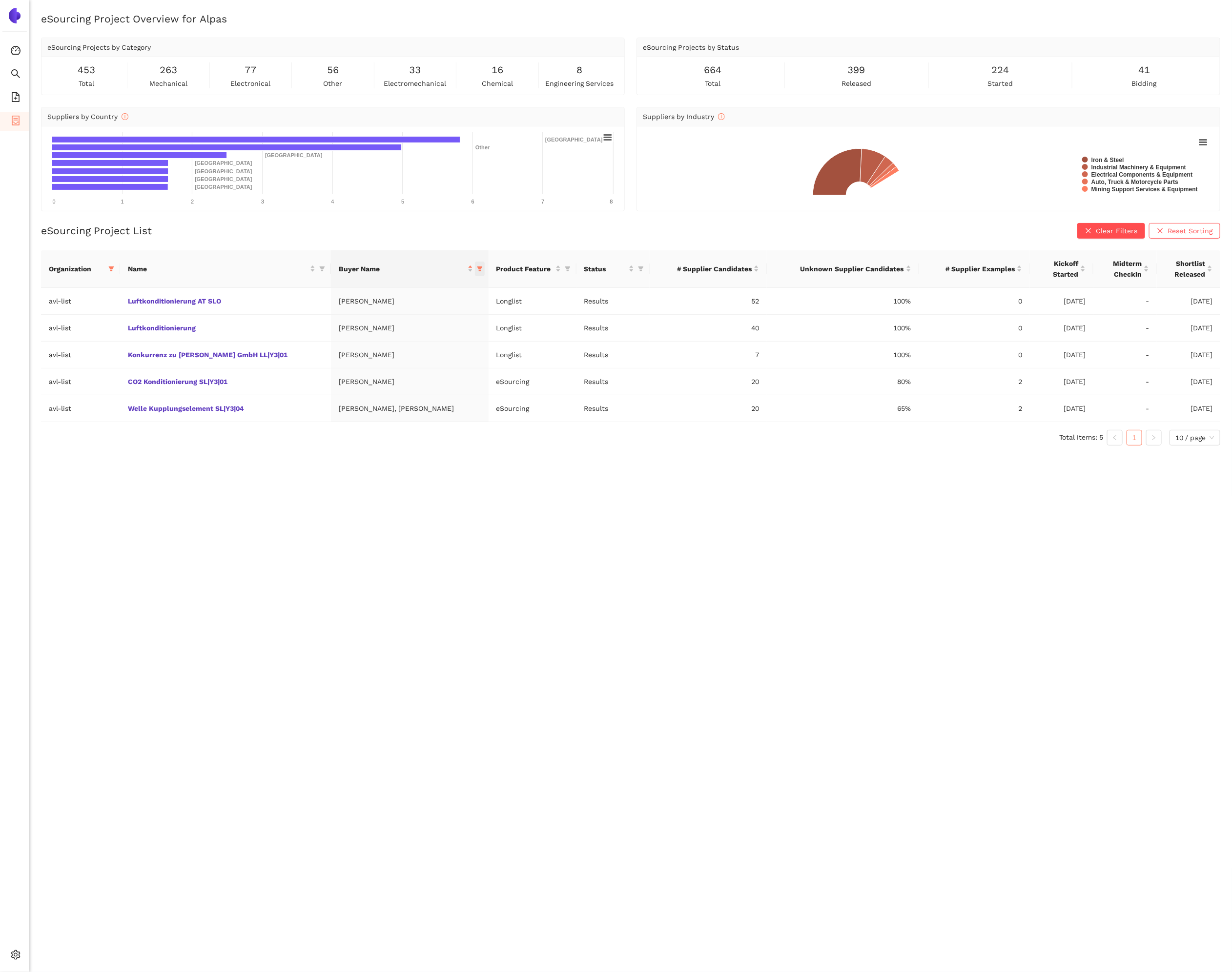
click at [475, 266] on span at bounding box center [480, 269] width 10 height 15
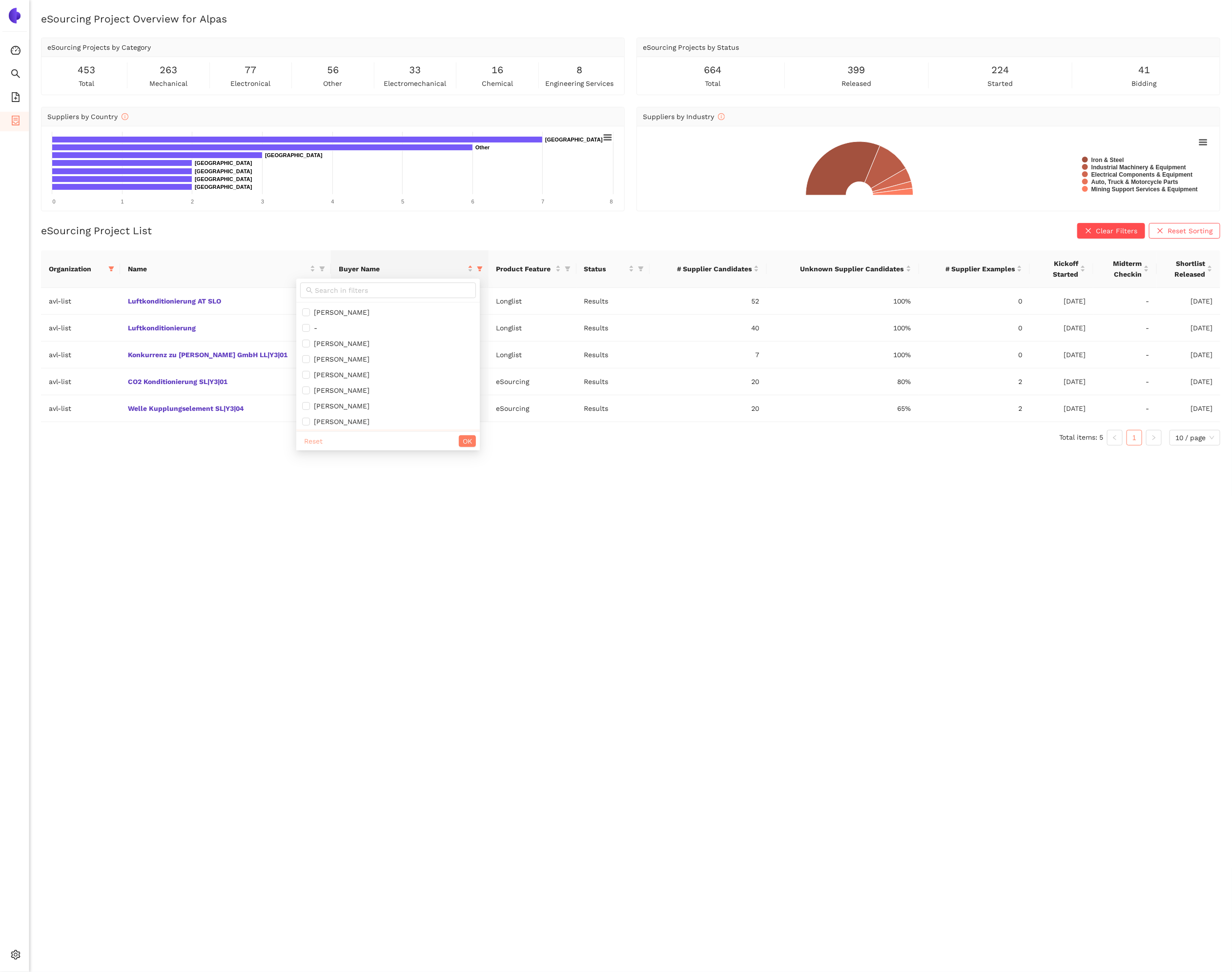
click at [314, 443] on span "Reset" at bounding box center [313, 441] width 19 height 11
checkbox input "false"
click at [459, 439] on button "OK" at bounding box center [467, 441] width 17 height 12
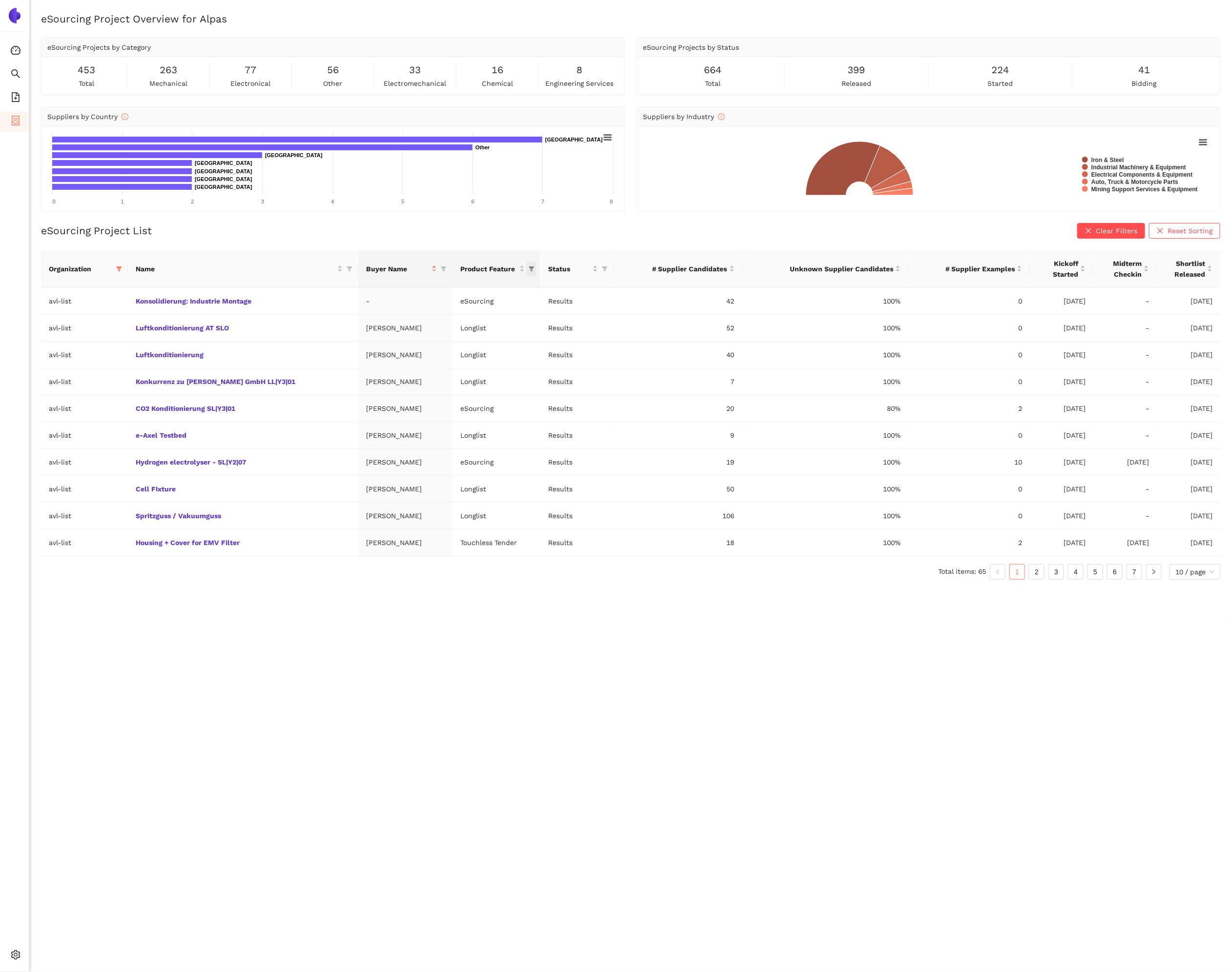
click at [527, 267] on span "this column's title is Product Feature,this column is sortable" at bounding box center [531, 269] width 10 height 15
click at [468, 313] on span "Longlist" at bounding box center [466, 312] width 85 height 11
checkbox input "true"
click at [506, 366] on span "OK" at bounding box center [502, 363] width 9 height 11
click at [1083, 256] on div "Click to sort ascending" at bounding box center [1062, 245] width 84 height 24
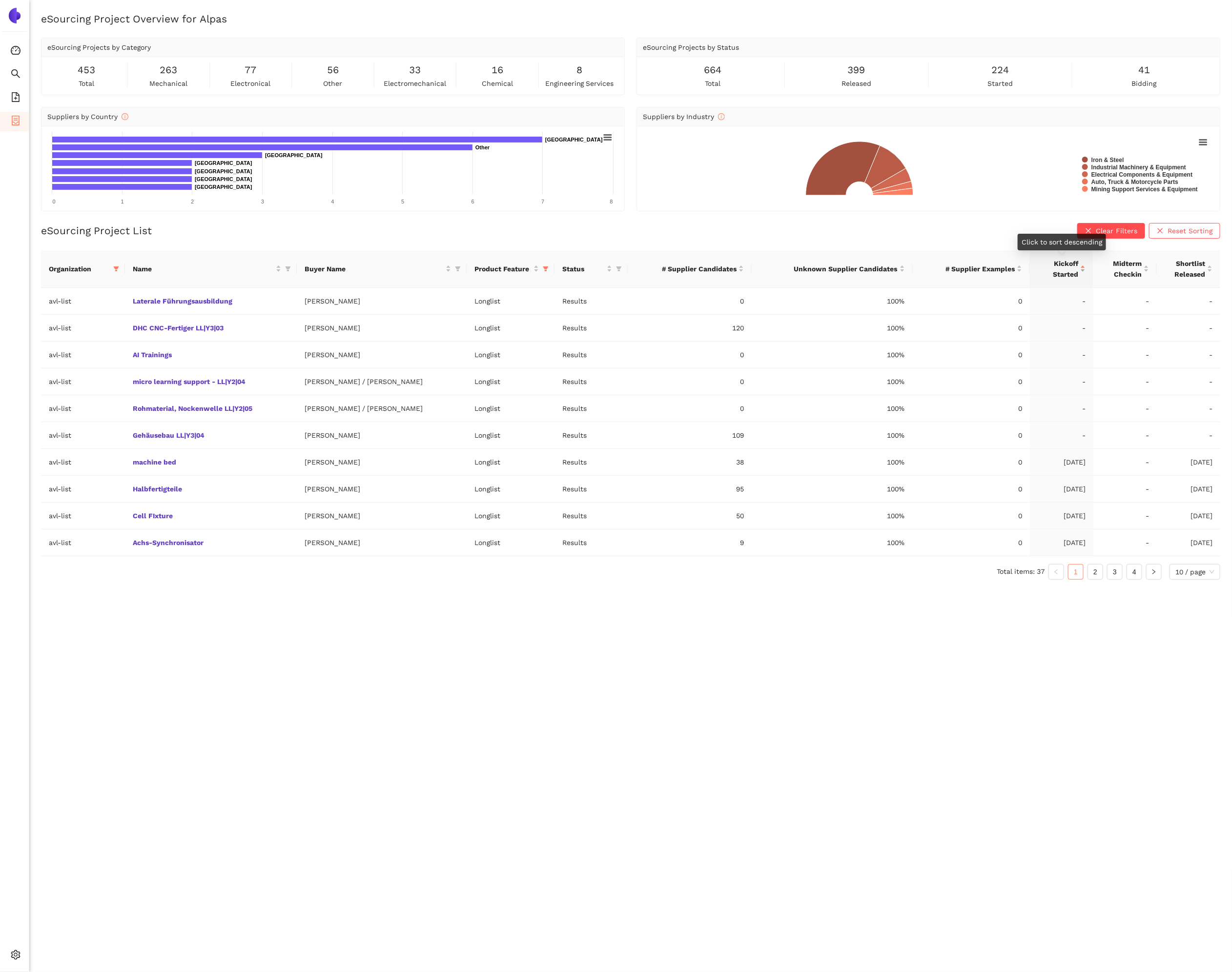
click at [1084, 269] on div "Kickoff Started" at bounding box center [1062, 269] width 48 height 21
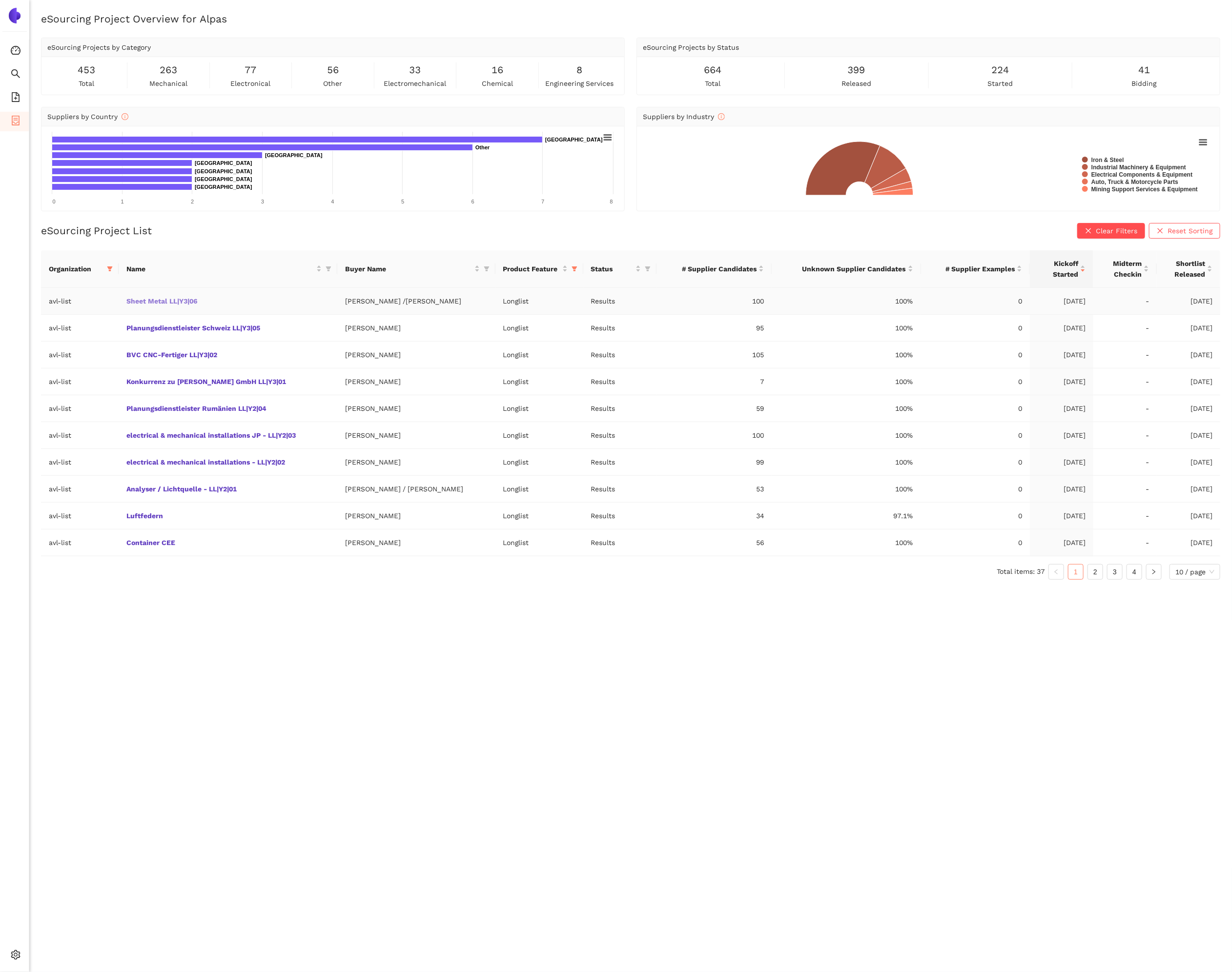
click at [0, 0] on link "Sheet Metal LL|Y3|06" at bounding box center [0, 0] width 0 height 0
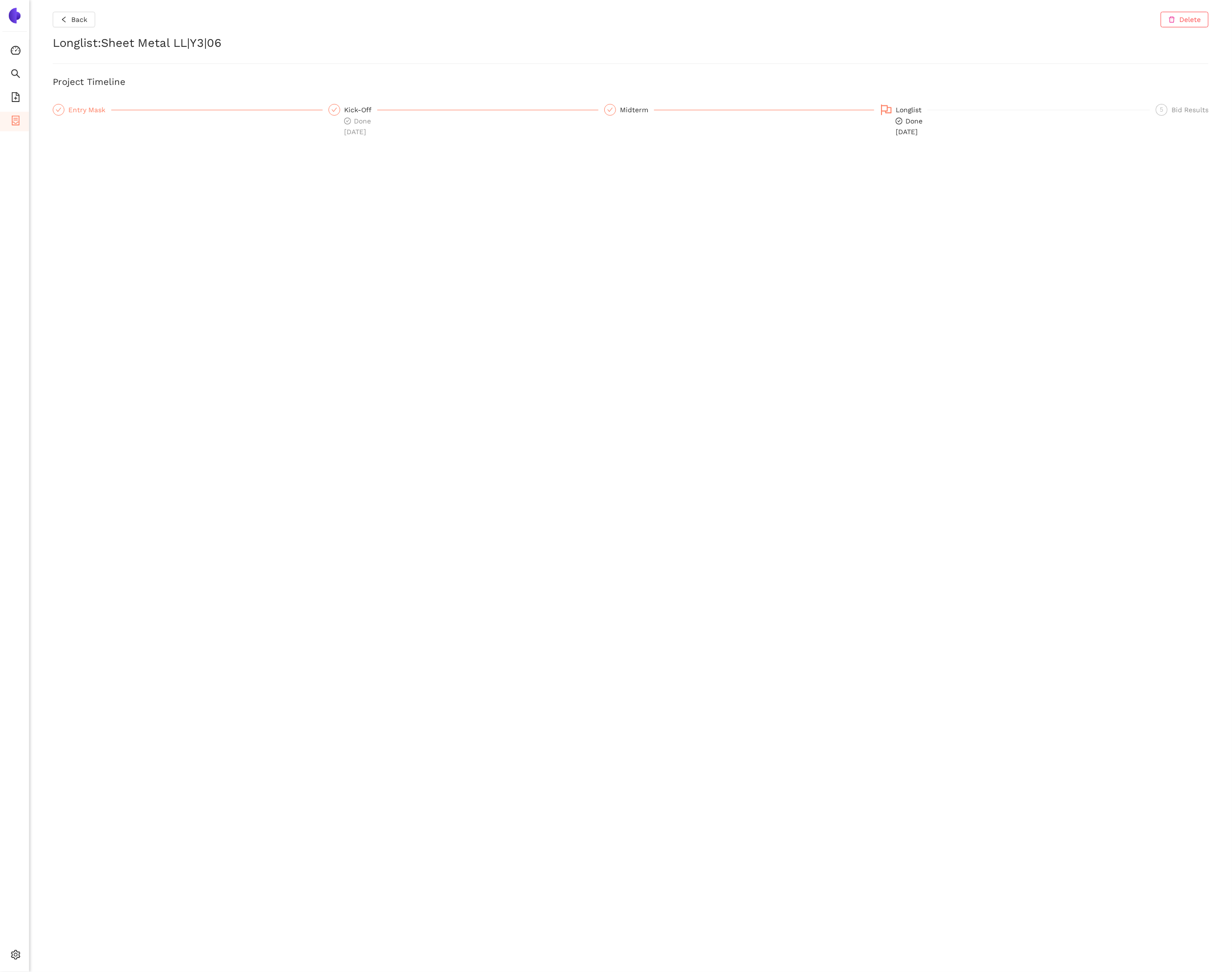
click at [84, 112] on div "Entry Mask" at bounding box center [90, 109] width 43 height 12
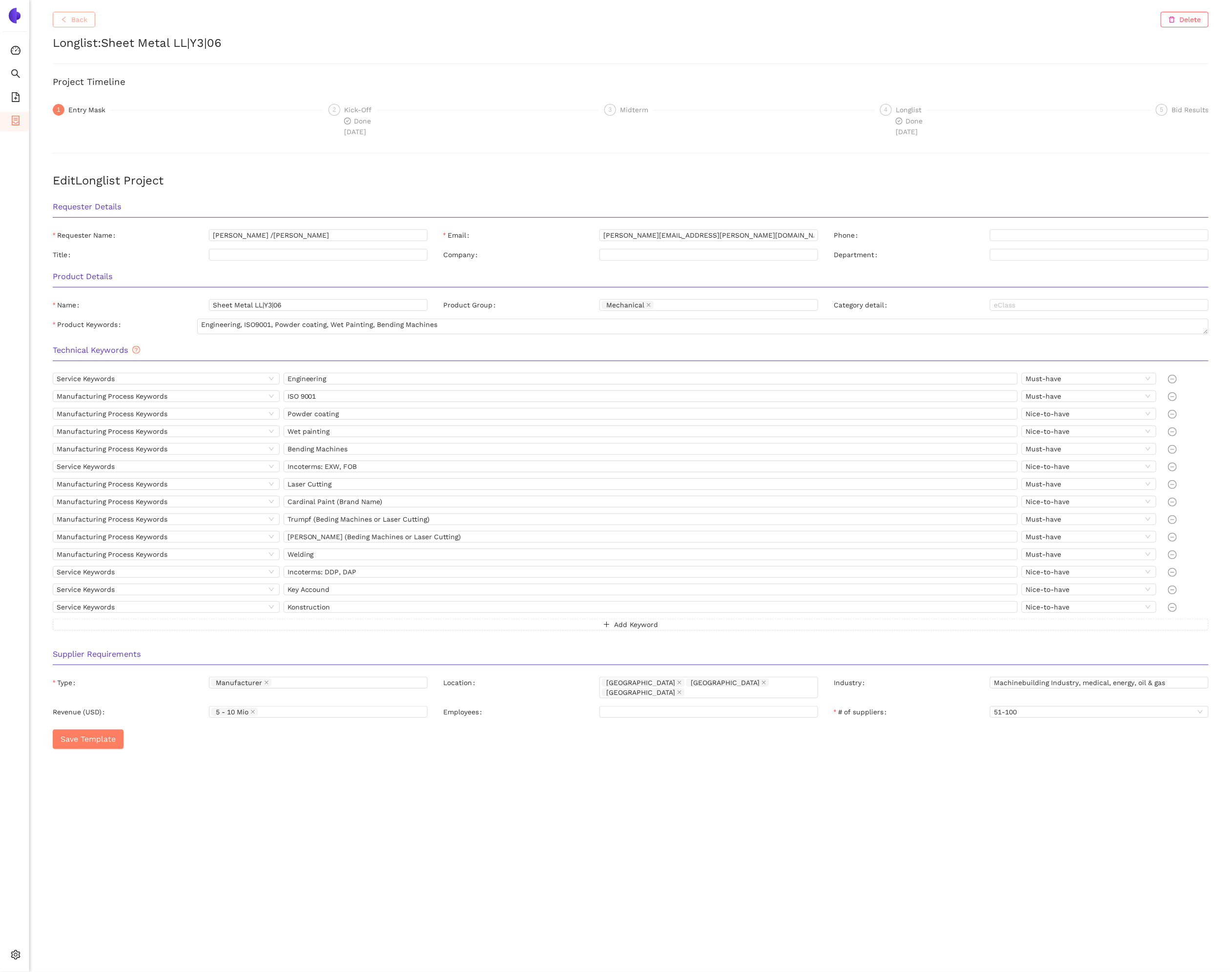
click at [77, 17] on span "Back" at bounding box center [79, 19] width 16 height 11
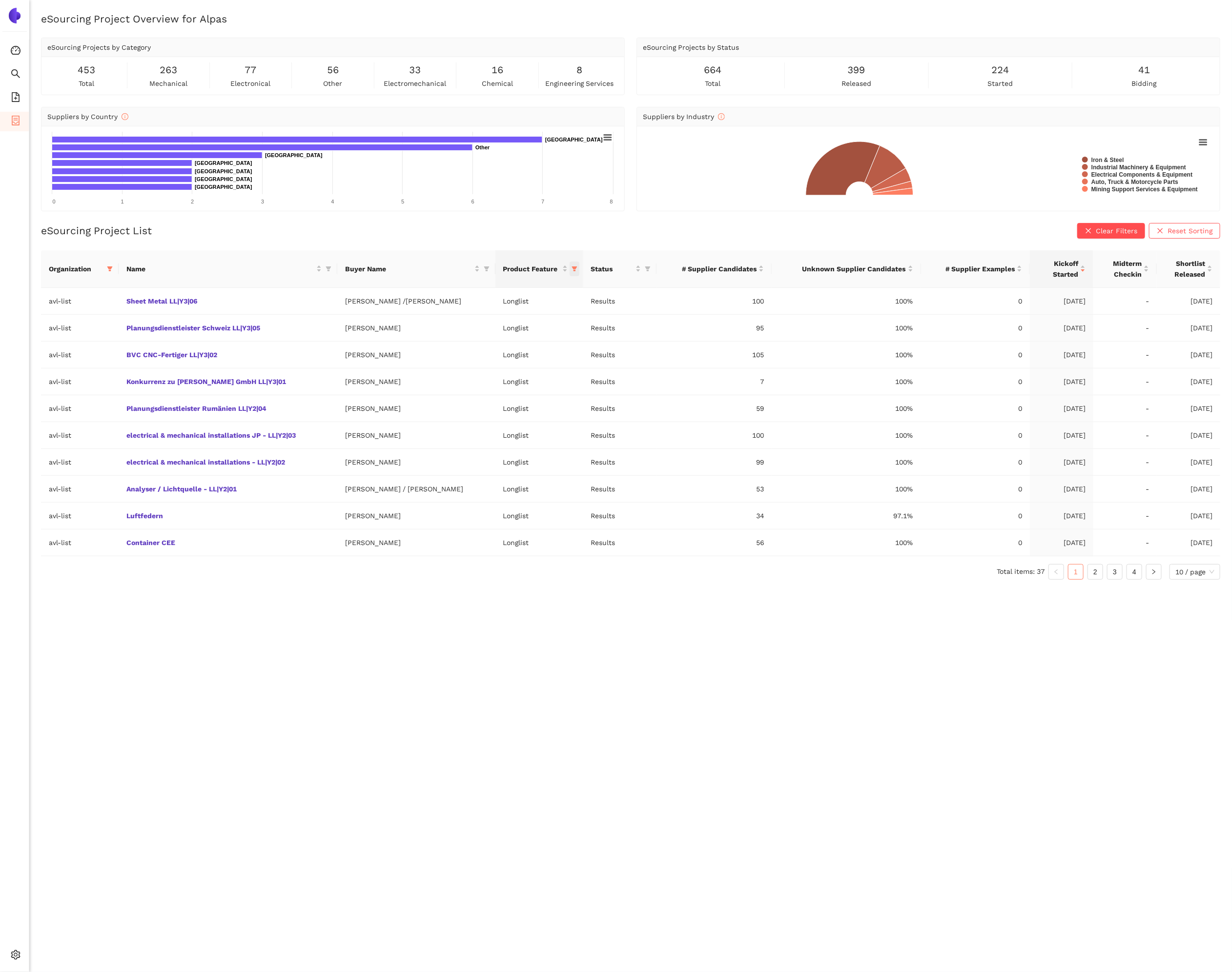
click at [569, 275] on span "this column's title is Product Feature,this column is sortable" at bounding box center [574, 269] width 10 height 15
click at [515, 305] on li "Longlist" at bounding box center [520, 313] width 97 height 16
checkbox input "false"
click at [551, 367] on span "OK" at bounding box center [556, 363] width 9 height 11
click at [0, 0] on link "Welle Kupplungselement SL|Y3|04" at bounding box center [0, 0] width 0 height 0
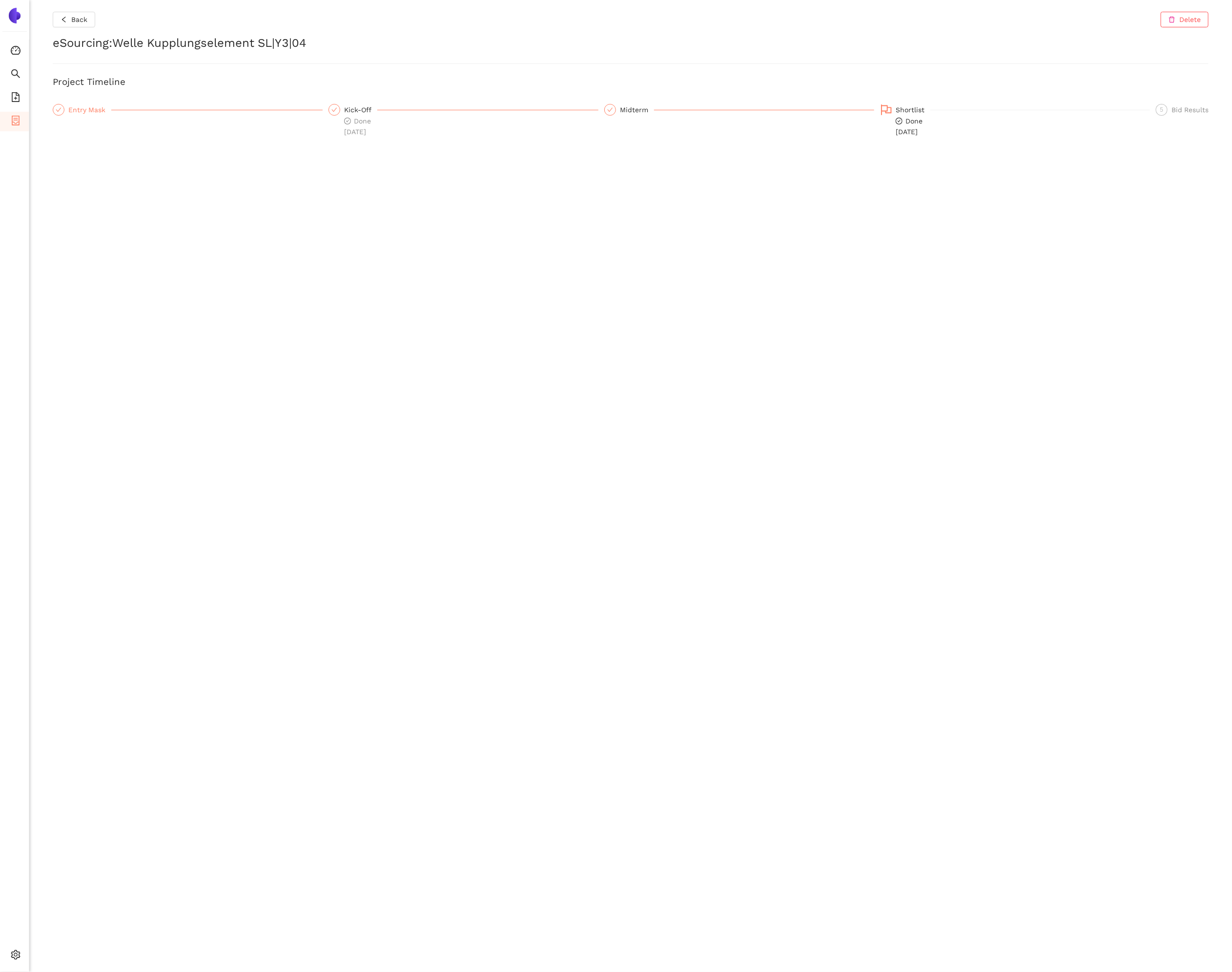
click at [133, 110] on div "Entry Mask" at bounding box center [187, 109] width 270 height 12
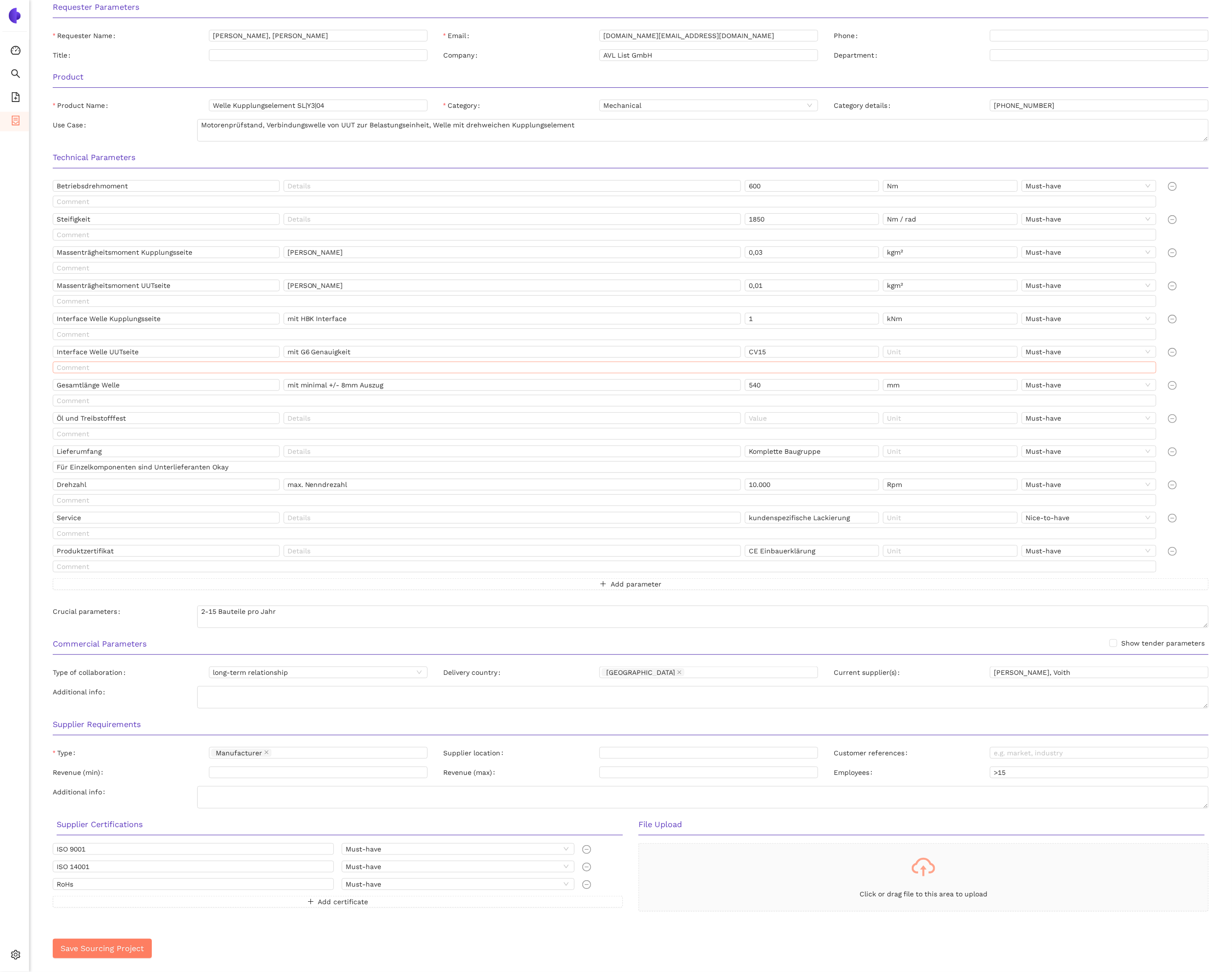
scroll to position [283, 0]
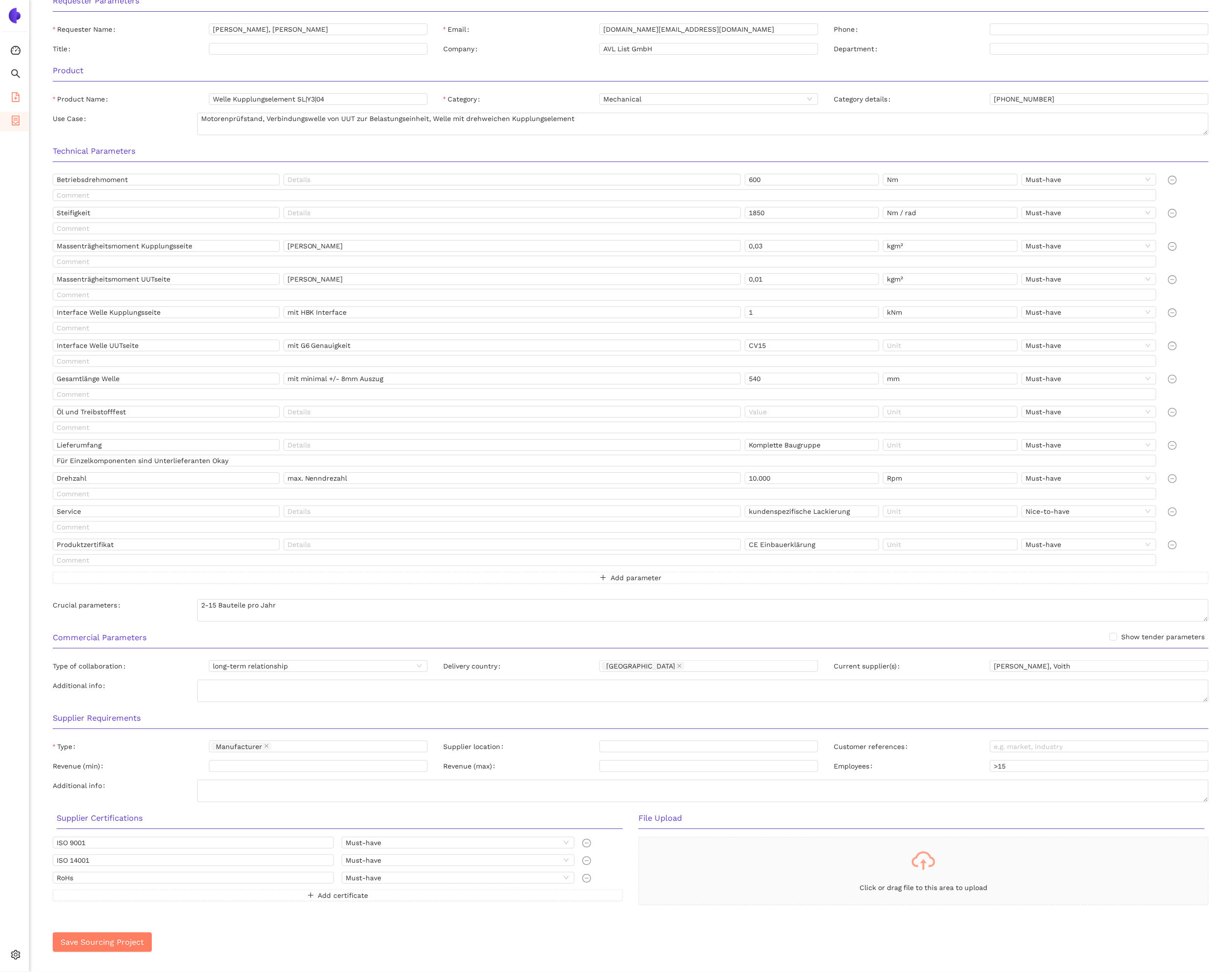
click at [20, 99] on li "eSourcing Templates" at bounding box center [14, 98] width 29 height 20
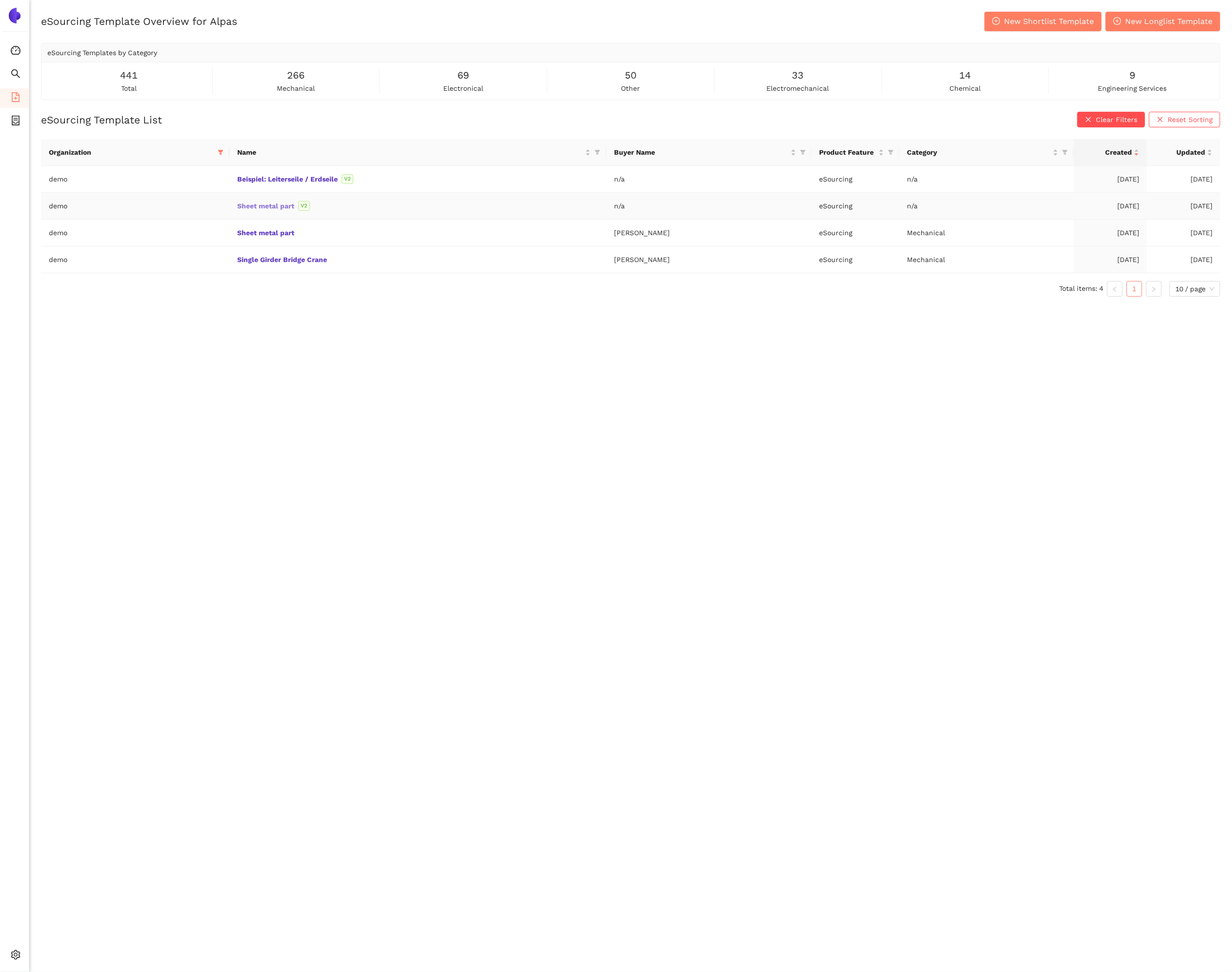
click at [0, 0] on link "Sheet metal part" at bounding box center [0, 0] width 0 height 0
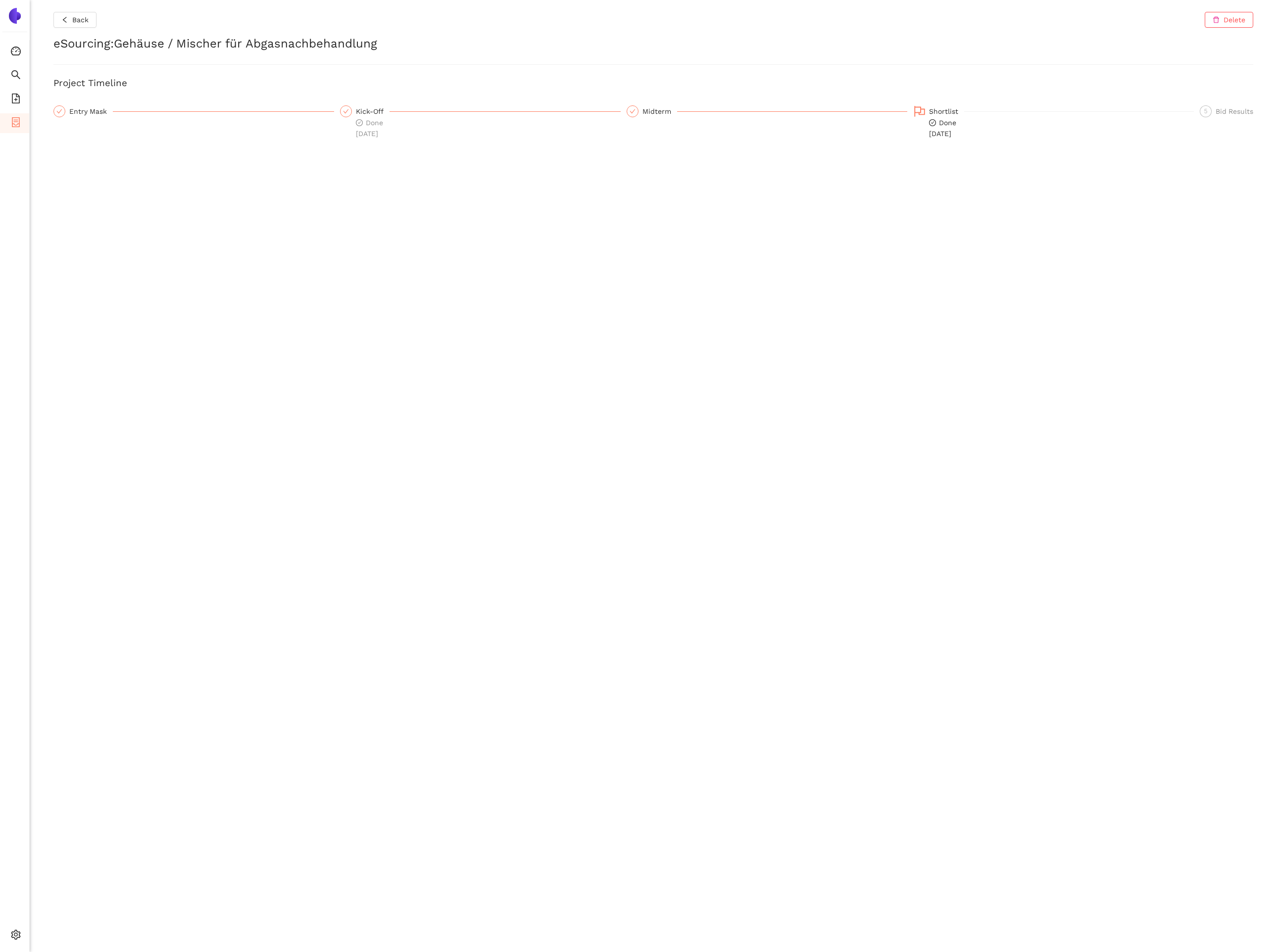
click at [541, 236] on div "Back Delete eSourcing : Gehäuse / Mischer für Abgasnachbehandlung Project Timel…" at bounding box center [653, 476] width 1247 height 952
click at [909, 125] on div "Shortlist Done 23.9.2025" at bounding box center [1050, 122] width 287 height 34
click at [934, 120] on icon "check-circle" at bounding box center [933, 122] width 7 height 7
click at [934, 120] on icon "check-circle" at bounding box center [933, 122] width 7 height 7
drag, startPoint x: 966, startPoint y: 130, endPoint x: 930, endPoint y: 108, distance: 42.2
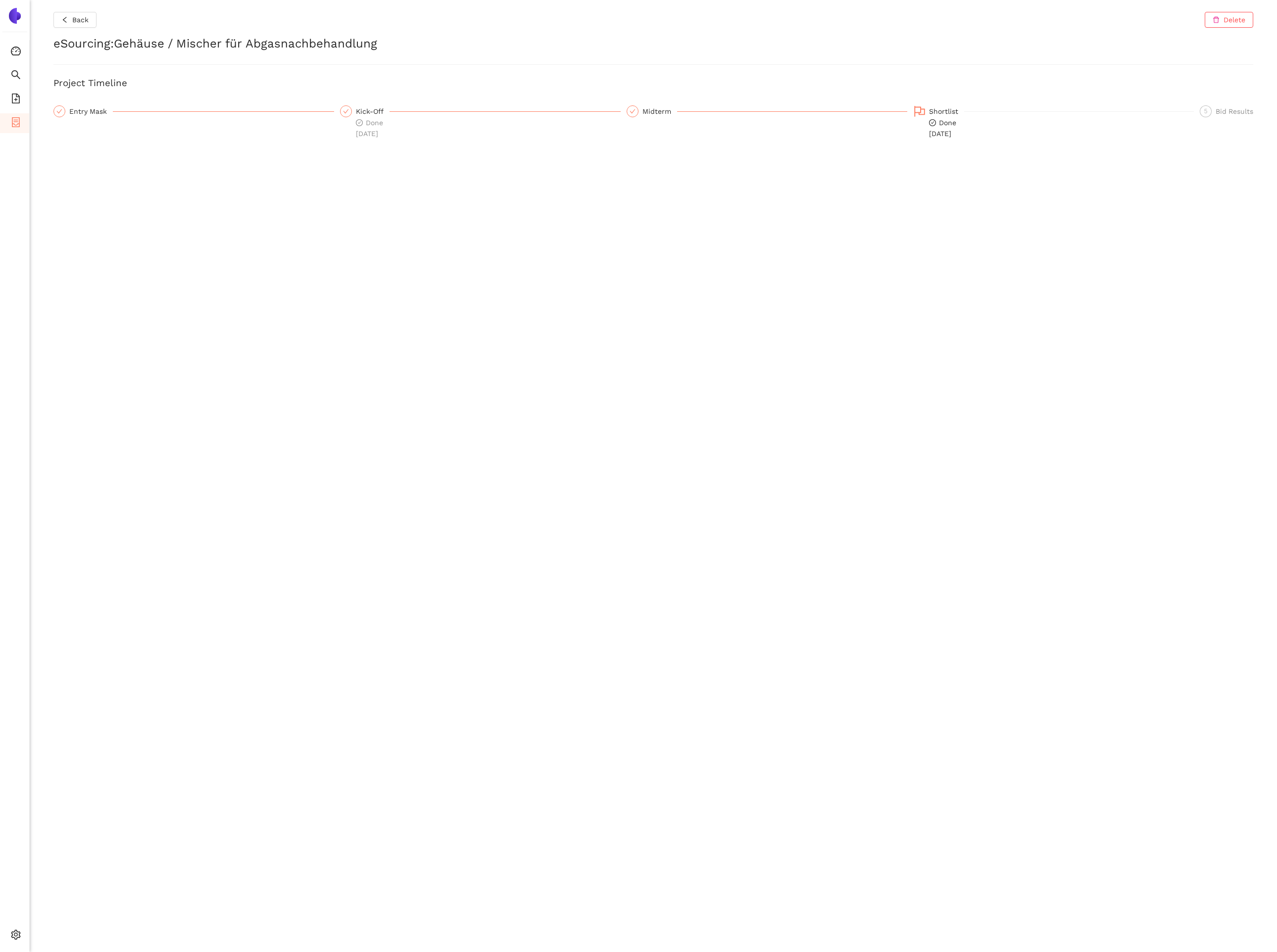
click at [929, 108] on div "Shortlist Done 23.9.2025" at bounding box center [1053, 122] width 280 height 34
click at [930, 108] on div "Shortlist" at bounding box center [946, 111] width 35 height 12
click at [265, 36] on h2 "eSourcing : Gehäuse / Mischer für Abgasnachbehandlung" at bounding box center [653, 43] width 1200 height 17
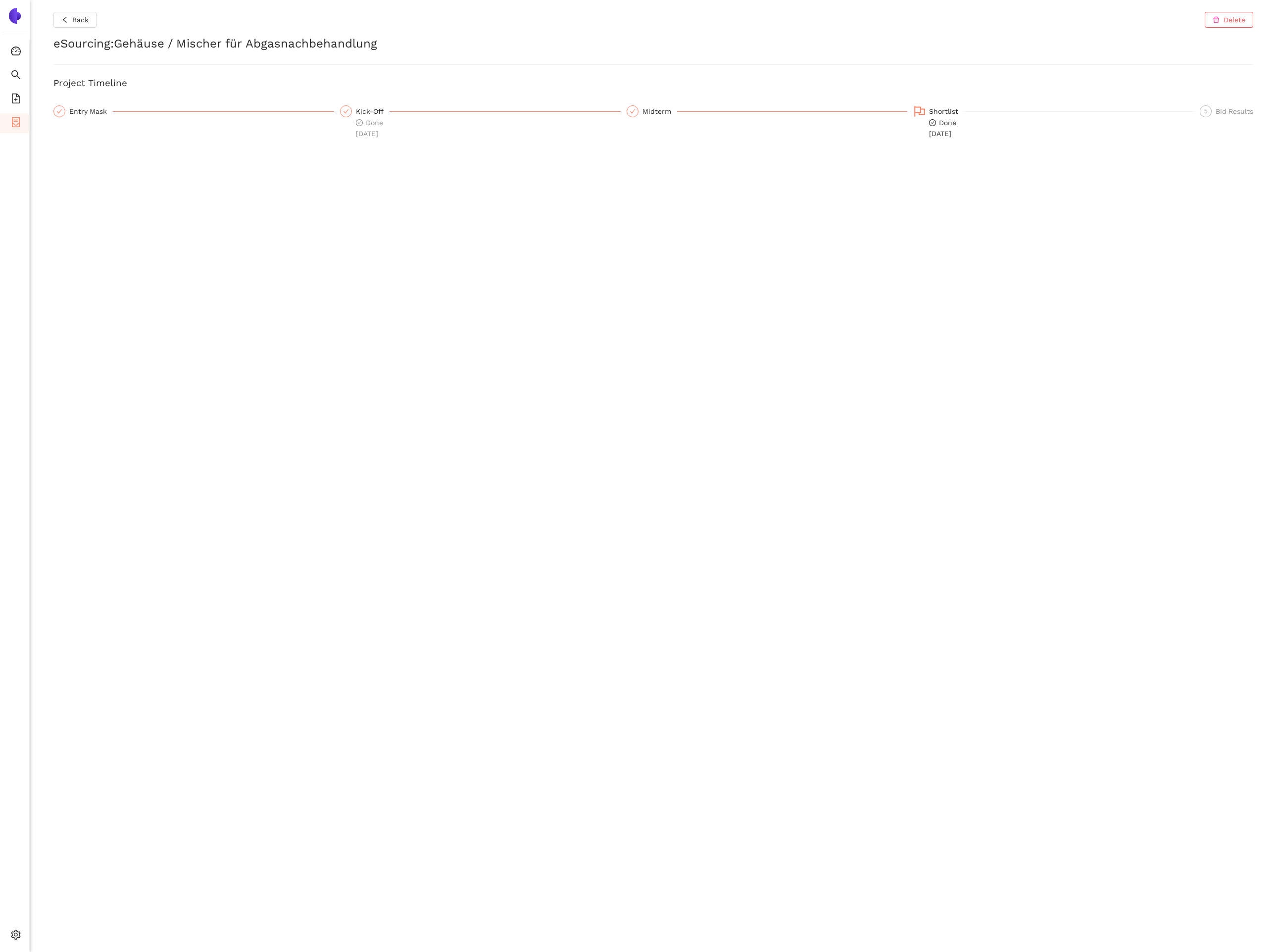
click at [315, 35] on h2 "eSourcing : Gehäuse / Mischer für Abgasnachbehandlung" at bounding box center [653, 43] width 1200 height 17
click at [334, 42] on h2 "eSourcing : Gehäuse / Mischer für Abgasnachbehandlung" at bounding box center [653, 43] width 1200 height 17
drag, startPoint x: 334, startPoint y: 42, endPoint x: 142, endPoint y: 42, distance: 192.0
click at [142, 42] on h2 "eSourcing : Gehäuse / Mischer für Abgasnachbehandlung" at bounding box center [653, 43] width 1200 height 17
click at [89, 101] on div "Back Delete eSourcing : Gehäuse / Mischer für Abgasnachbehandlung Project Timel…" at bounding box center [653, 476] width 1247 height 952
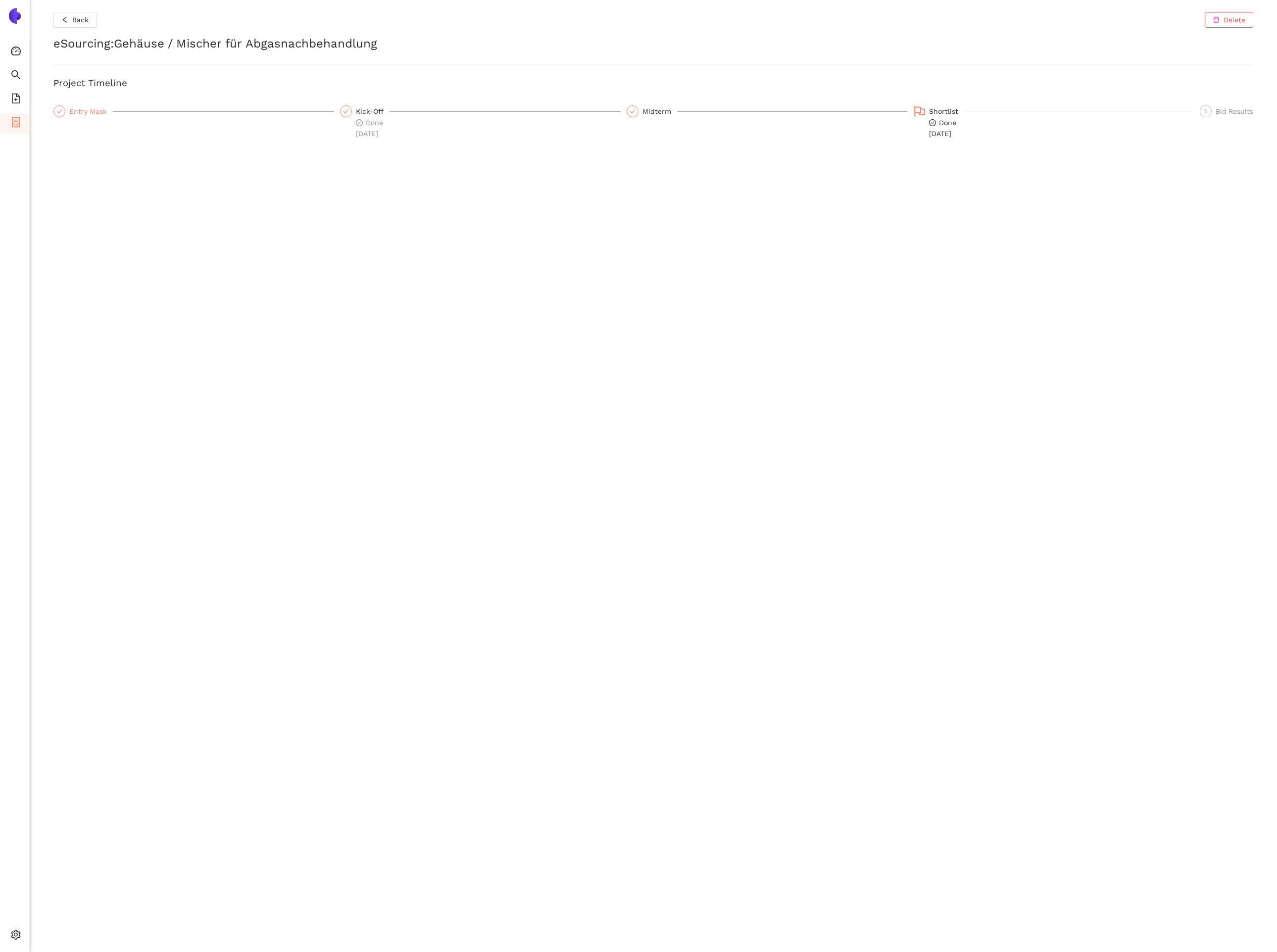
click at [89, 106] on div "Entry Mask" at bounding box center [91, 111] width 43 height 12
click at [951, 130] on span "Done 23.9.2025" at bounding box center [943, 128] width 27 height 19
click at [373, 45] on h2 "eSourcing : Gehäuse / Mischer für Abgasnachbehandlung" at bounding box center [653, 43] width 1200 height 17
drag, startPoint x: 373, startPoint y: 45, endPoint x: 218, endPoint y: 45, distance: 155.0
click at [217, 45] on h2 "eSourcing : Gehäuse / Mischer für Abgasnachbehandlung" at bounding box center [653, 43] width 1200 height 17
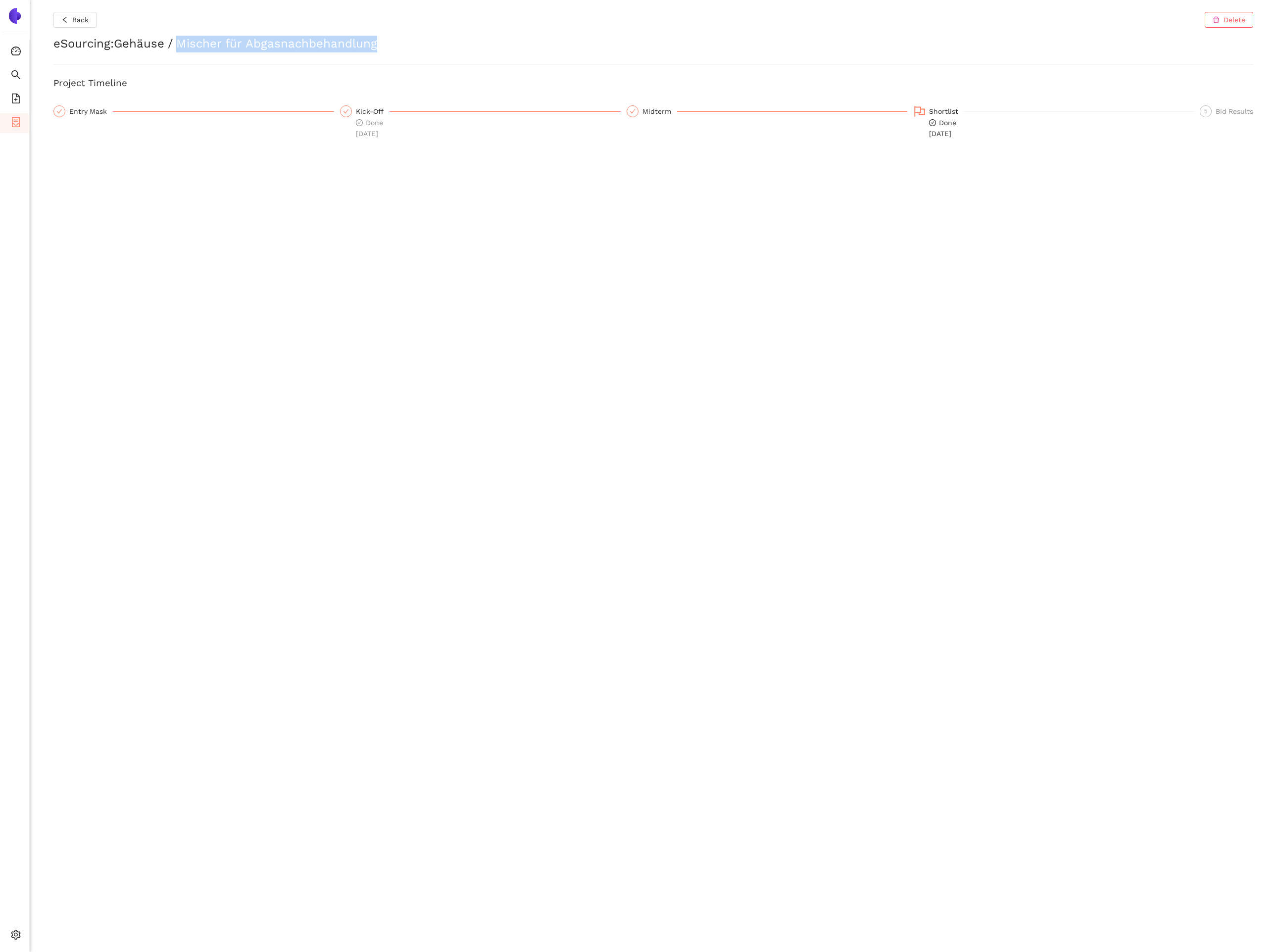
click at [218, 45] on h2 "eSourcing : Gehäuse / Mischer für Abgasnachbehandlung" at bounding box center [653, 43] width 1200 height 17
